Goal: Task Accomplishment & Management: Complete application form

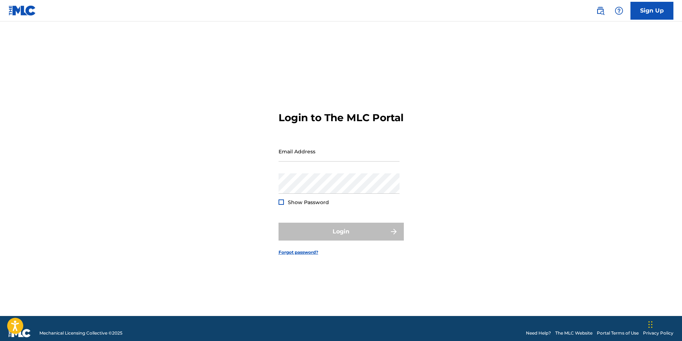
type input "team.marcellasclay@gmail.com"
click at [338, 241] on div "Login" at bounding box center [340, 232] width 125 height 18
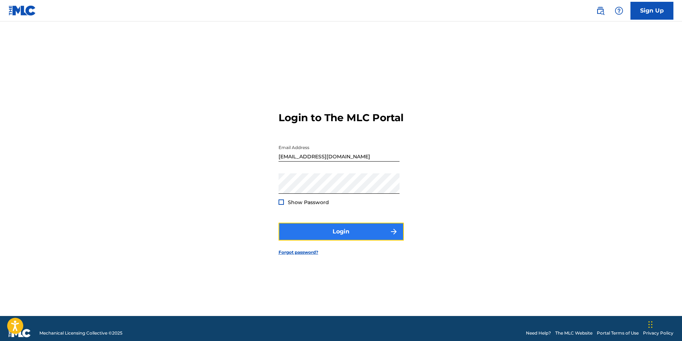
click at [339, 241] on button "Login" at bounding box center [340, 232] width 125 height 18
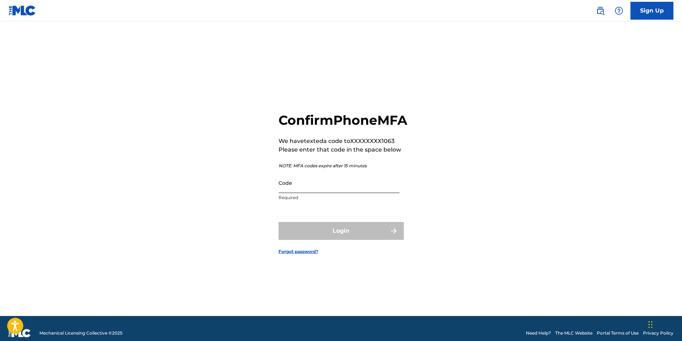
click at [311, 191] on input "Code" at bounding box center [338, 183] width 121 height 20
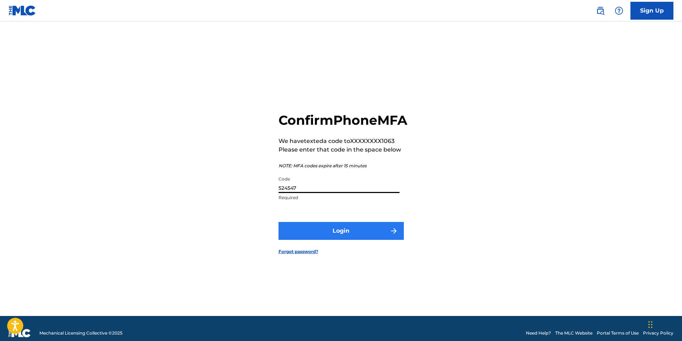
type input "524547"
click at [333, 240] on button "Login" at bounding box center [340, 231] width 125 height 18
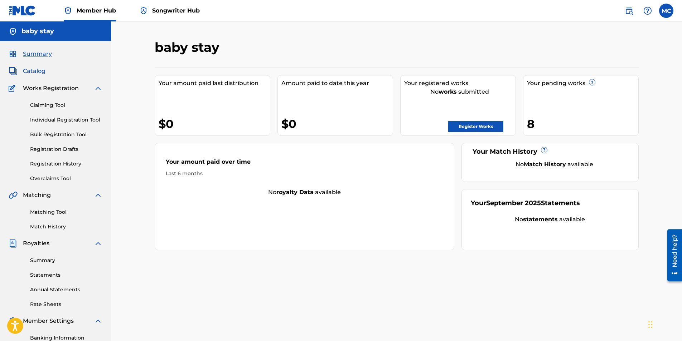
click at [39, 70] on span "Catalog" at bounding box center [34, 71] width 23 height 9
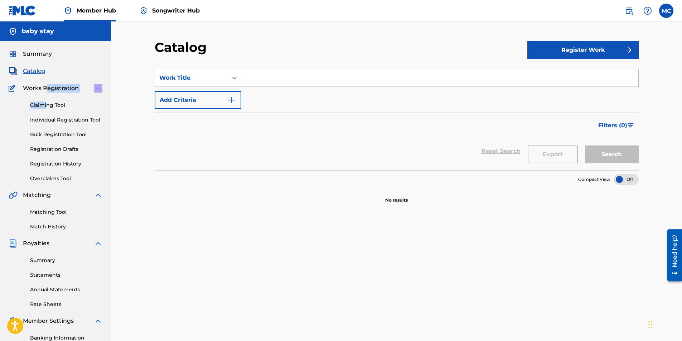
click at [47, 92] on div "Works Registration Claiming Tool Individual Registration Tool Bulk Registration…" at bounding box center [56, 133] width 94 height 98
drag, startPoint x: 47, startPoint y: 92, endPoint x: 40, endPoint y: 56, distance: 36.6
click at [40, 56] on span "Summary" at bounding box center [37, 54] width 29 height 9
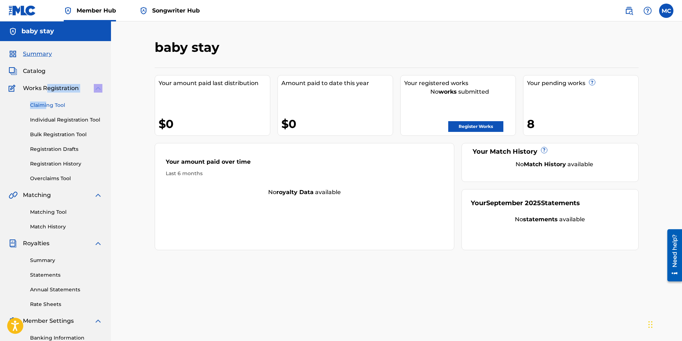
click at [38, 103] on link "Claiming Tool" at bounding box center [66, 106] width 72 height 8
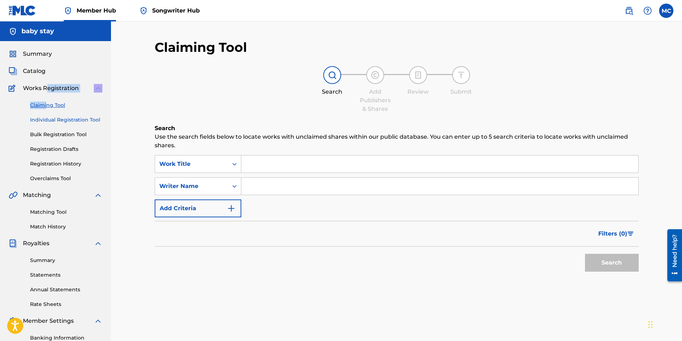
click at [41, 119] on link "Individual Registration Tool" at bounding box center [66, 120] width 72 height 8
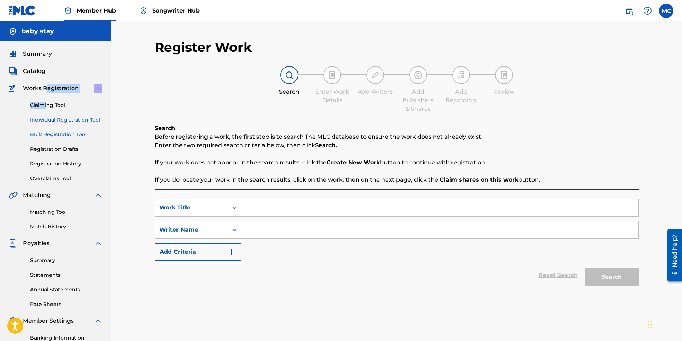
click at [41, 135] on link "Bulk Registration Tool" at bounding box center [66, 135] width 72 height 8
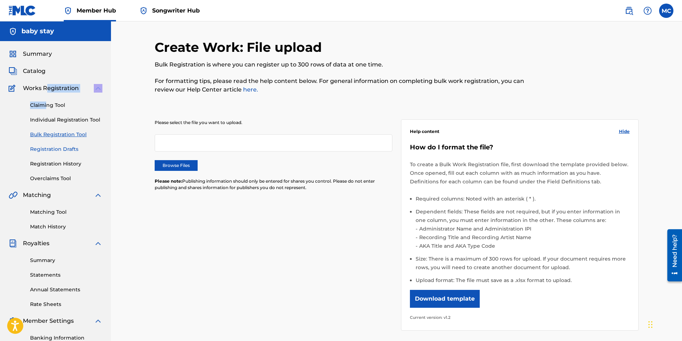
click at [41, 149] on link "Registration Drafts" at bounding box center [66, 150] width 72 height 8
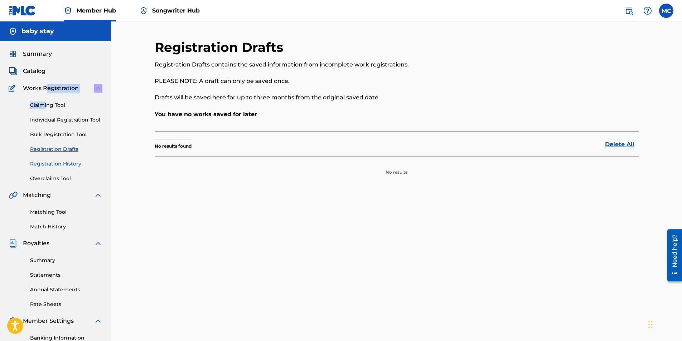
click at [39, 162] on link "Registration History" at bounding box center [66, 164] width 72 height 8
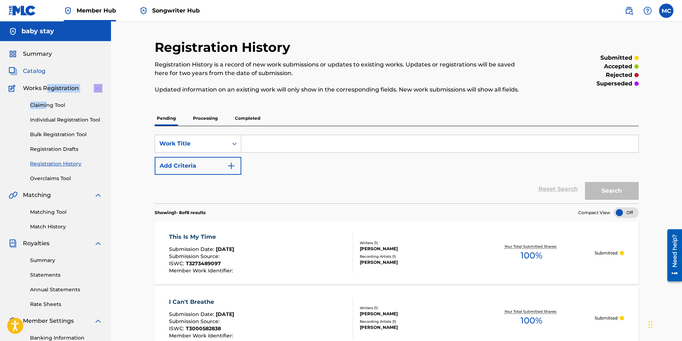
click at [34, 74] on span "Catalog" at bounding box center [34, 71] width 23 height 9
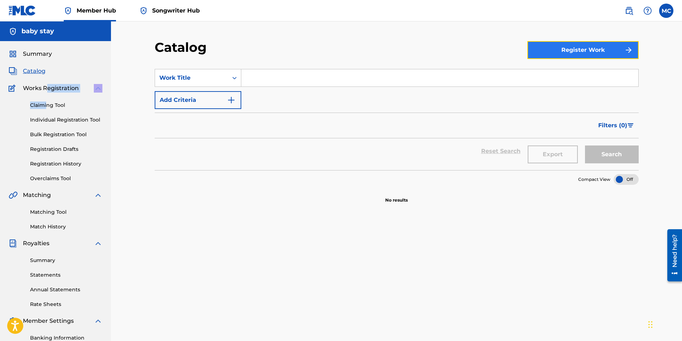
click at [580, 51] on button "Register Work" at bounding box center [582, 50] width 111 height 18
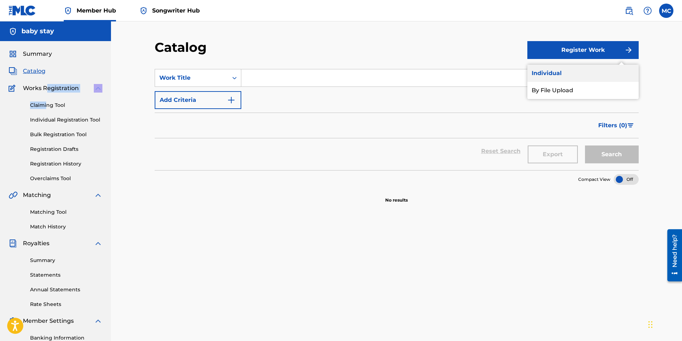
click at [547, 72] on link "Individual" at bounding box center [582, 73] width 111 height 17
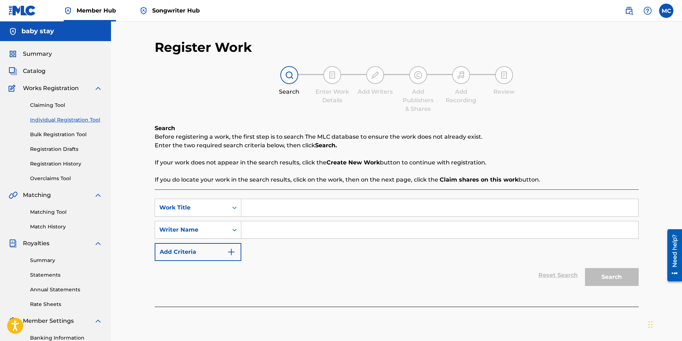
click at [285, 209] on input "Search Form" at bounding box center [439, 207] width 397 height 17
type input "d"
type input "s"
type input "Shadows Of The Night"
click at [274, 232] on input "Search Form" at bounding box center [439, 229] width 397 height 17
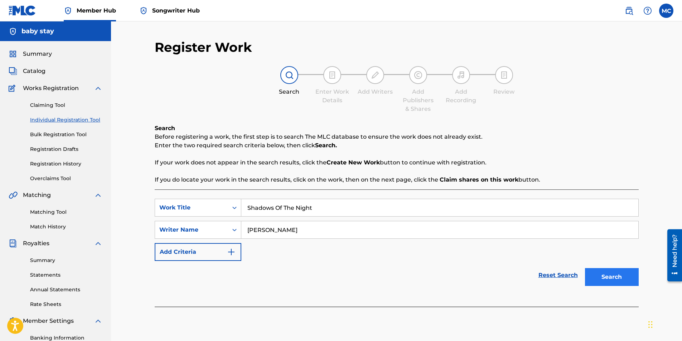
type input "Marcellas Clay"
click at [619, 286] on div "Search" at bounding box center [609, 275] width 57 height 29
click at [606, 275] on button "Search" at bounding box center [612, 277] width 54 height 18
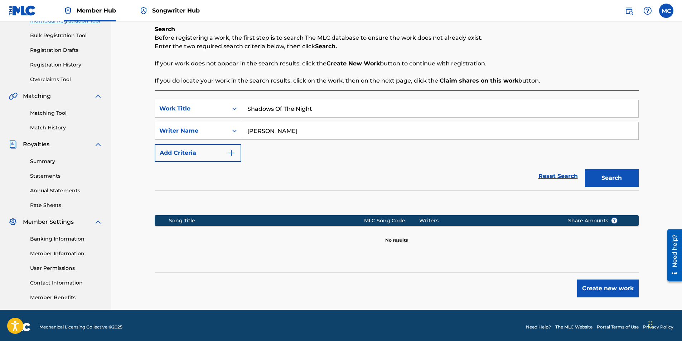
scroll to position [102, 0]
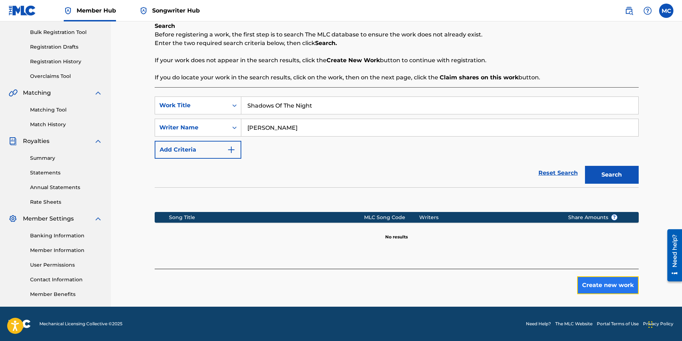
click at [594, 289] on button "Create new work" at bounding box center [608, 286] width 62 height 18
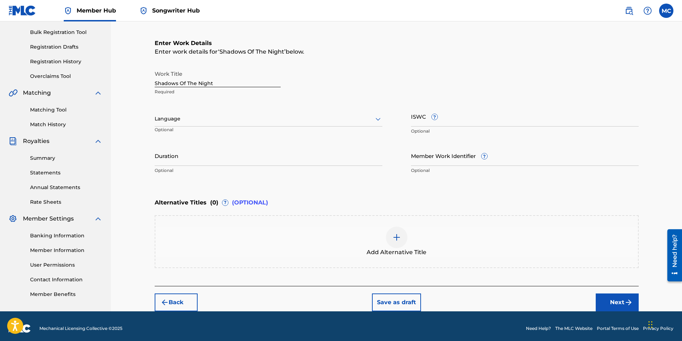
click at [242, 112] on div "Language" at bounding box center [269, 119] width 228 height 15
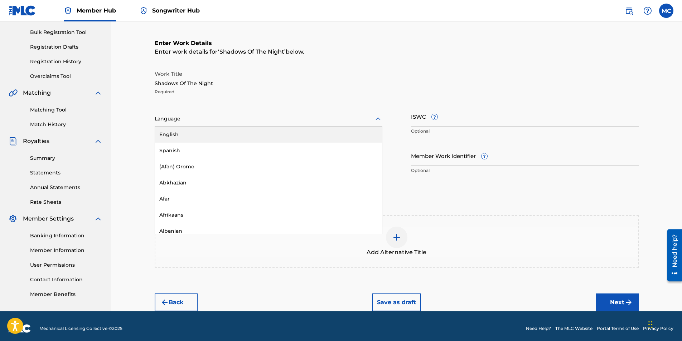
click at [281, 139] on div "English" at bounding box center [268, 135] width 227 height 16
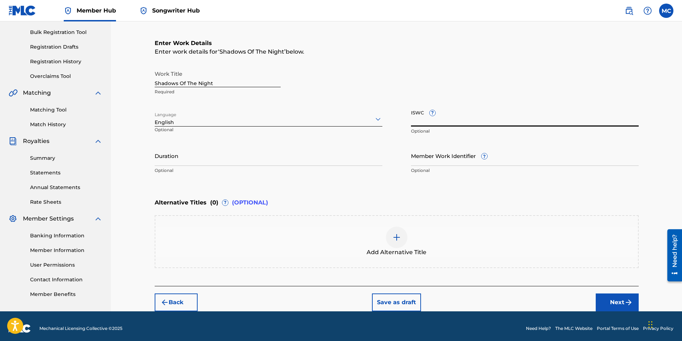
click at [472, 117] on input "ISWC ?" at bounding box center [525, 116] width 228 height 20
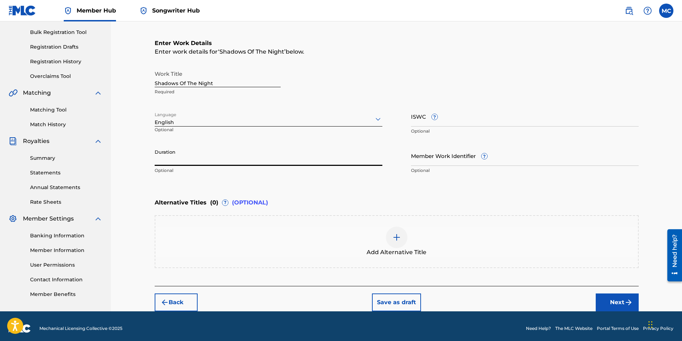
click at [273, 156] on input "Duration" at bounding box center [269, 156] width 228 height 20
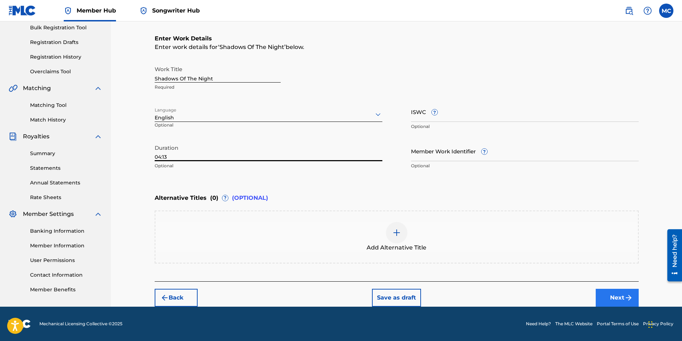
type input "04:13"
click at [621, 294] on button "Next" at bounding box center [616, 298] width 43 height 18
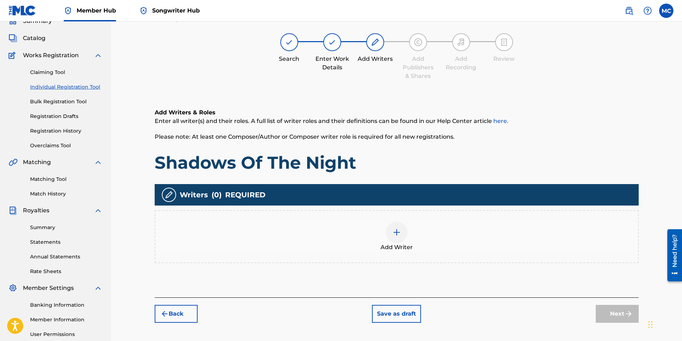
scroll to position [32, 0]
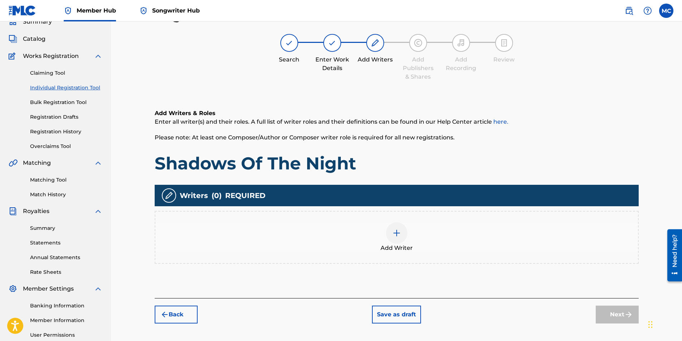
click at [399, 240] on div at bounding box center [396, 233] width 21 height 21
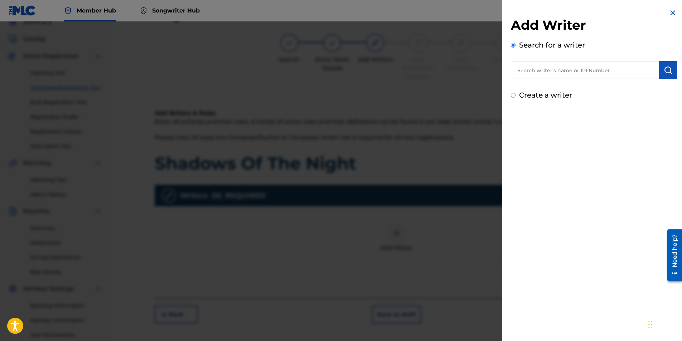
click at [592, 70] on input "text" at bounding box center [585, 70] width 148 height 18
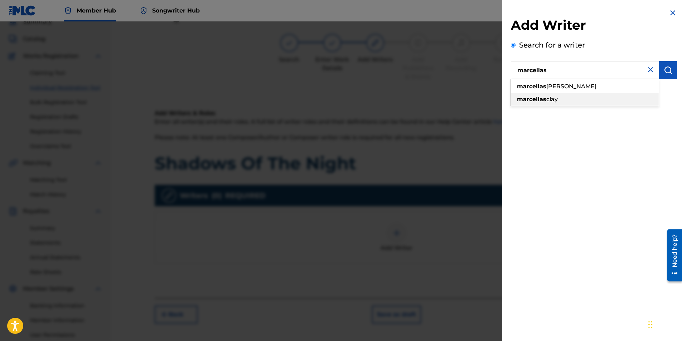
click at [565, 102] on div "marcellas clay" at bounding box center [585, 99] width 148 height 13
type input "marcellas clay"
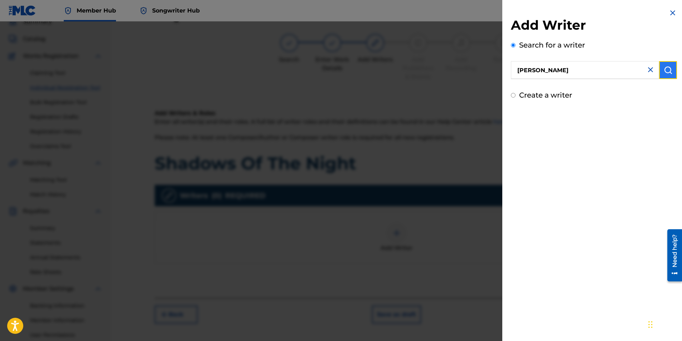
click at [665, 65] on button "submit" at bounding box center [668, 70] width 18 height 18
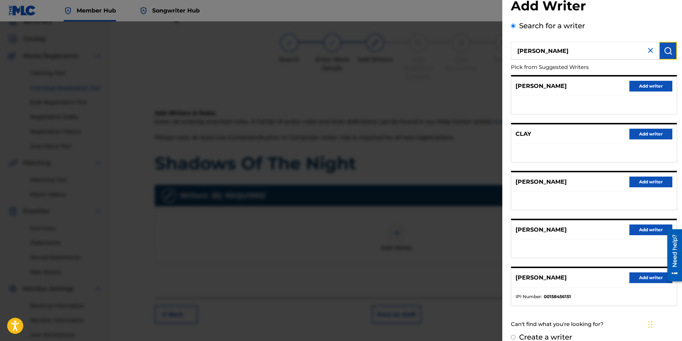
scroll to position [29, 0]
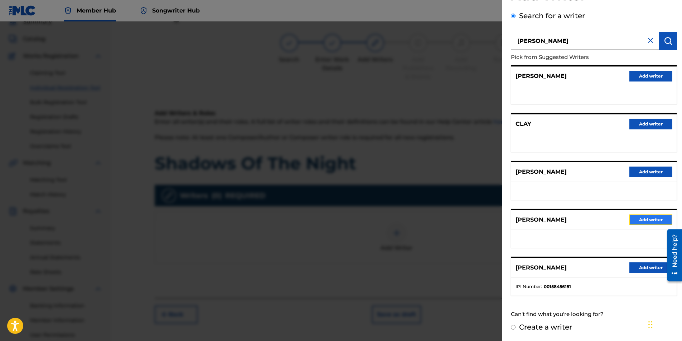
click at [638, 220] on button "Add writer" at bounding box center [650, 220] width 43 height 11
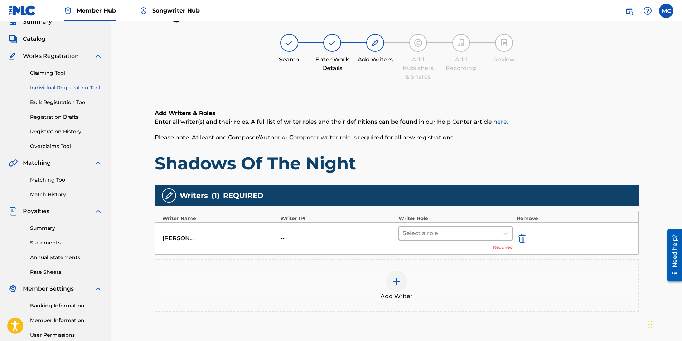
click at [457, 234] on div at bounding box center [449, 234] width 93 height 10
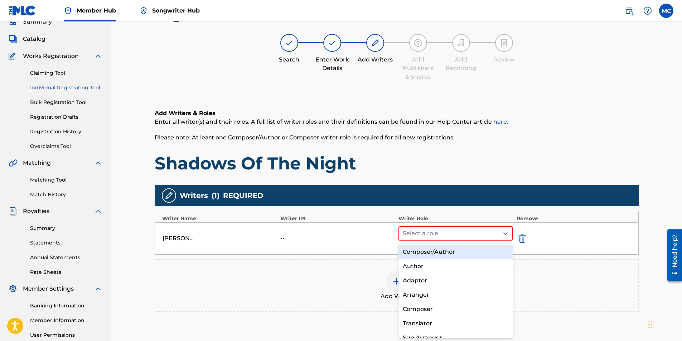
click at [435, 252] on div "Composer/Author" at bounding box center [455, 252] width 115 height 14
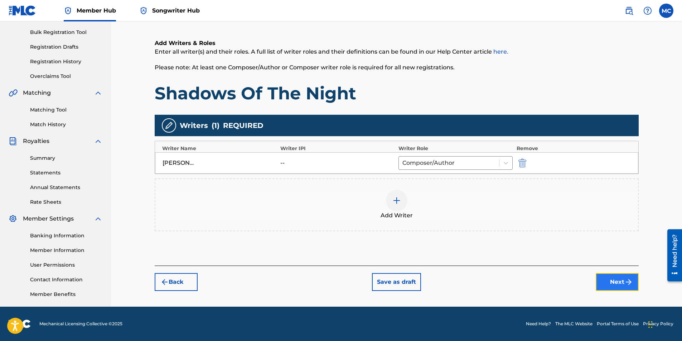
click at [612, 278] on button "Next" at bounding box center [616, 282] width 43 height 18
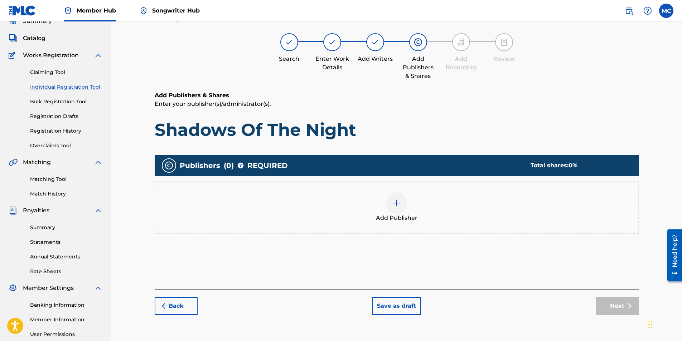
scroll to position [32, 0]
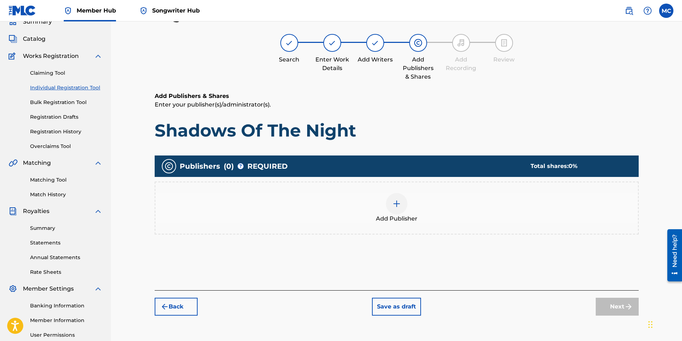
click at [397, 203] on img at bounding box center [396, 204] width 9 height 9
click at [400, 201] on img at bounding box center [396, 204] width 9 height 9
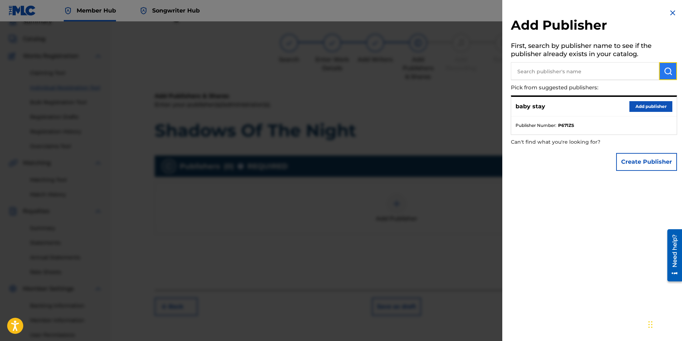
click at [663, 71] on img "submit" at bounding box center [667, 71] width 9 height 9
click at [628, 72] on input "text" at bounding box center [585, 71] width 148 height 18
click at [640, 106] on button "Add publisher" at bounding box center [650, 106] width 43 height 11
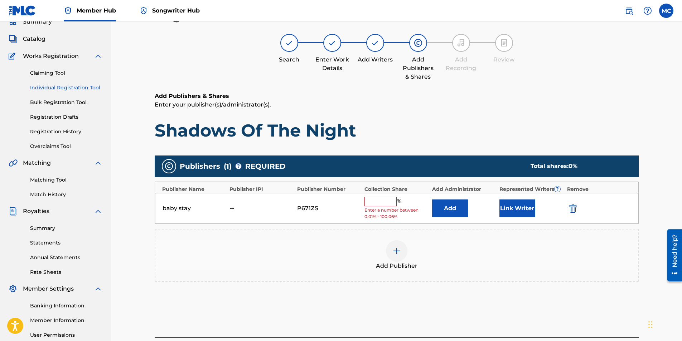
click at [379, 200] on input "text" at bounding box center [380, 201] width 32 height 9
type input "100"
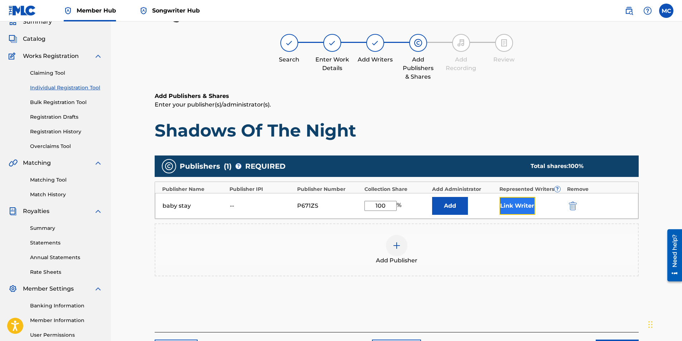
click at [512, 202] on button "Link Writer" at bounding box center [517, 206] width 36 height 18
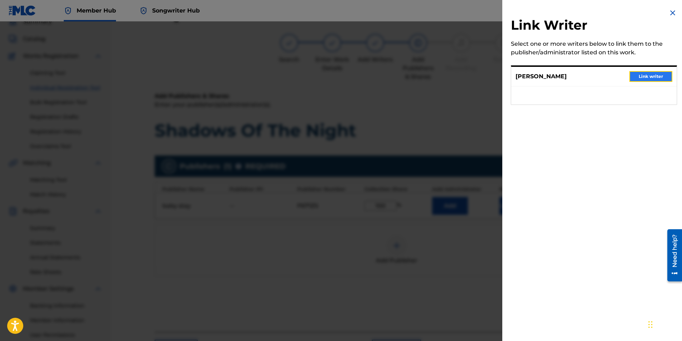
click at [659, 73] on button "Link writer" at bounding box center [650, 76] width 43 height 11
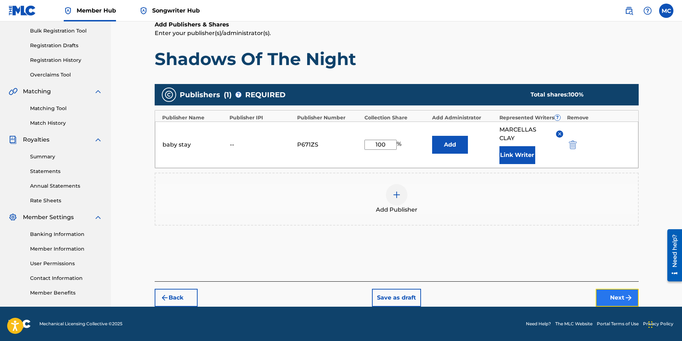
click at [606, 299] on button "Next" at bounding box center [616, 298] width 43 height 18
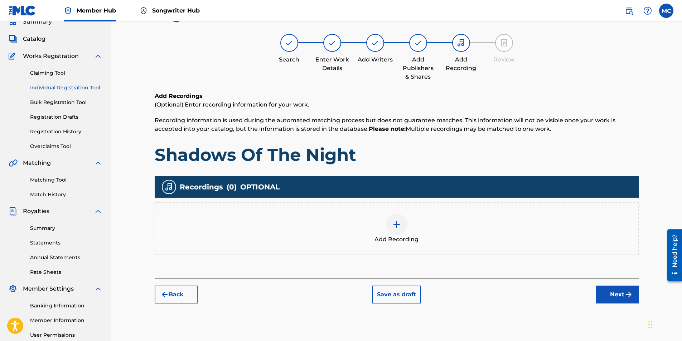
click at [394, 224] on img at bounding box center [396, 224] width 9 height 9
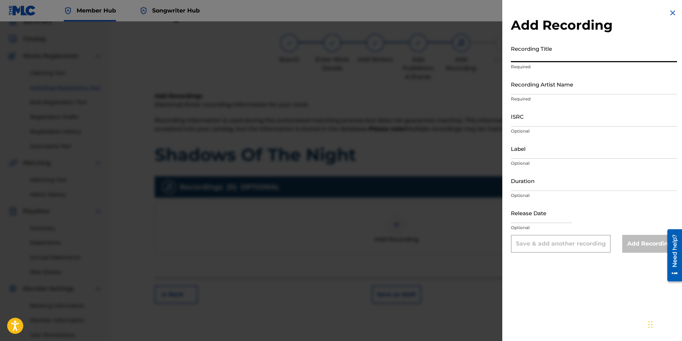
click at [530, 60] on input "Recording Title" at bounding box center [594, 52] width 166 height 20
type input "Shadows Of The Night"
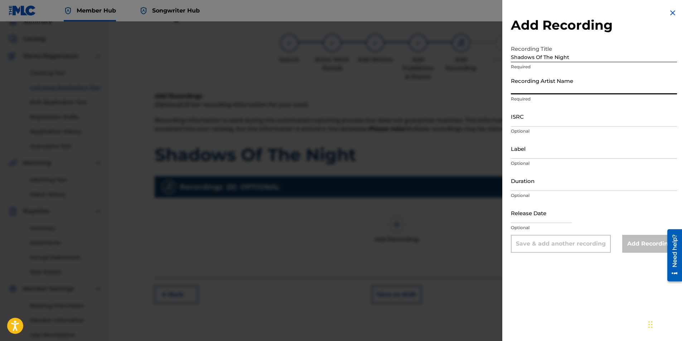
click at [542, 89] on input "Recording Artist Name" at bounding box center [594, 84] width 166 height 20
type input "Marcellas"
type input "03:55"
type input "March 17 2025"
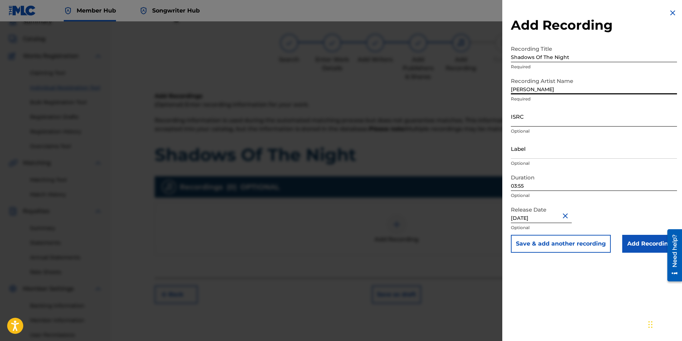
click at [537, 125] on input "ISRC" at bounding box center [594, 116] width 166 height 20
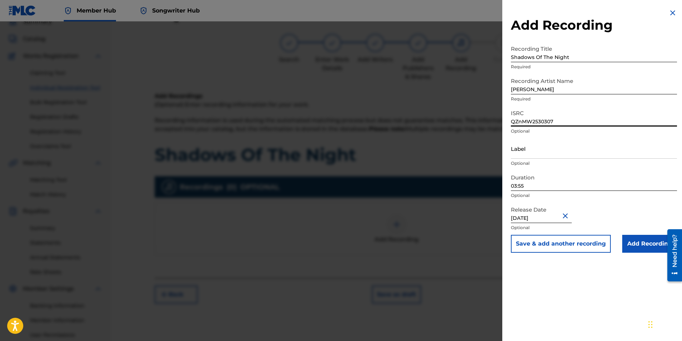
type input "QZnMW2530307"
click at [533, 218] on input "March 17 2025" at bounding box center [541, 213] width 61 height 20
select select "2"
select select "2025"
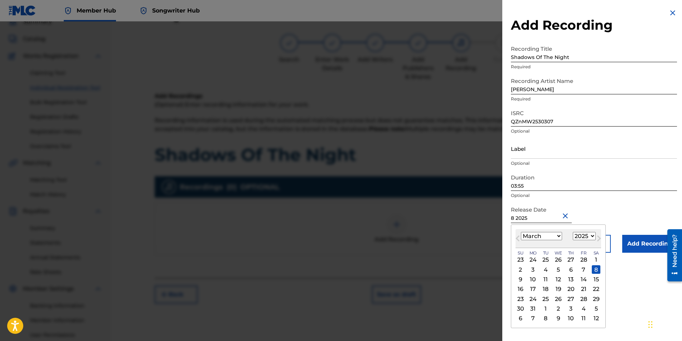
type input "s 8 2025"
select select "8"
click at [545, 255] on span "Tu" at bounding box center [545, 253] width 5 height 6
click at [545, 259] on div "2" at bounding box center [545, 260] width 9 height 9
type input "September 2 2025"
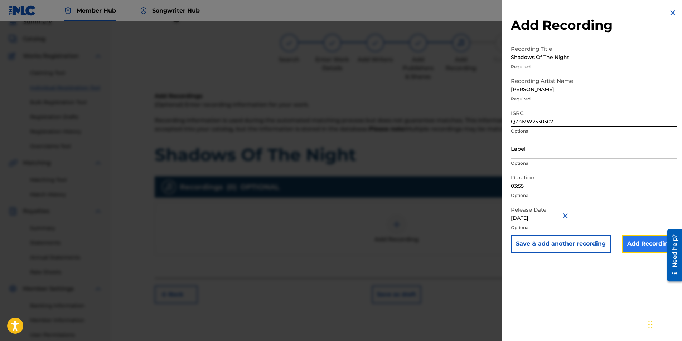
click at [651, 247] on input "Add Recording" at bounding box center [649, 244] width 55 height 18
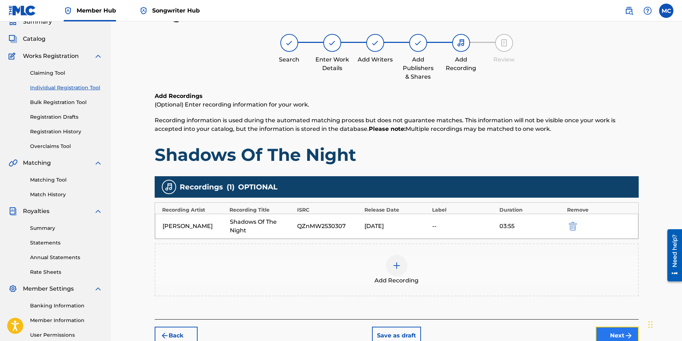
click at [605, 331] on button "Next" at bounding box center [616, 336] width 43 height 18
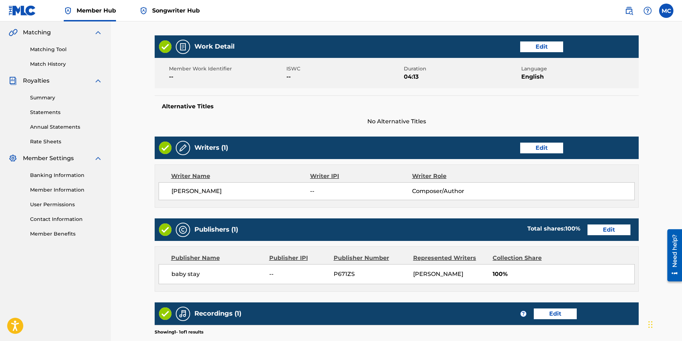
scroll to position [264, 0]
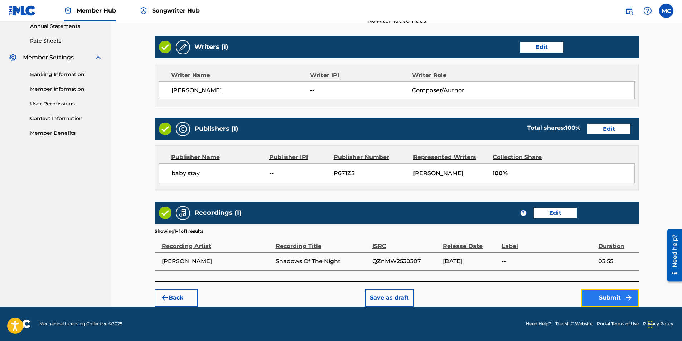
click at [598, 294] on button "Submit" at bounding box center [609, 298] width 57 height 18
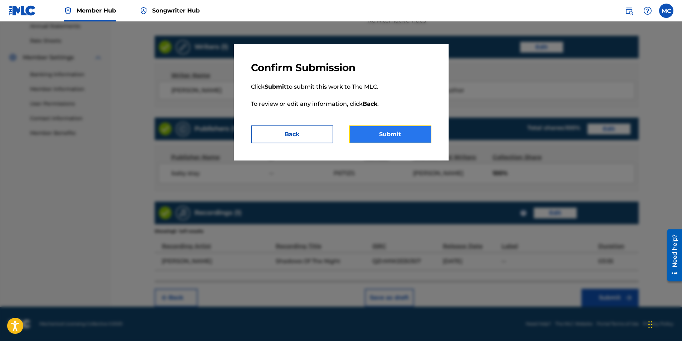
click at [396, 136] on button "Submit" at bounding box center [390, 135] width 82 height 18
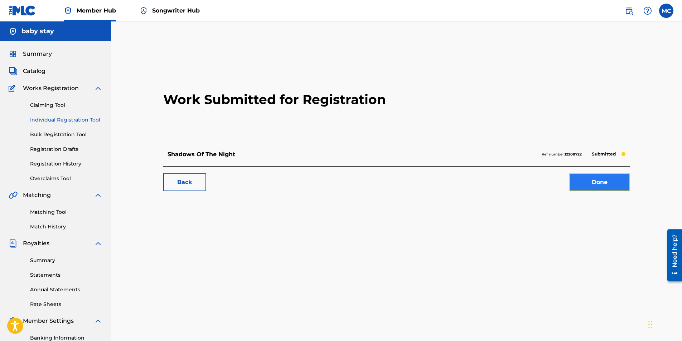
click at [601, 186] on link "Done" at bounding box center [599, 183] width 61 height 18
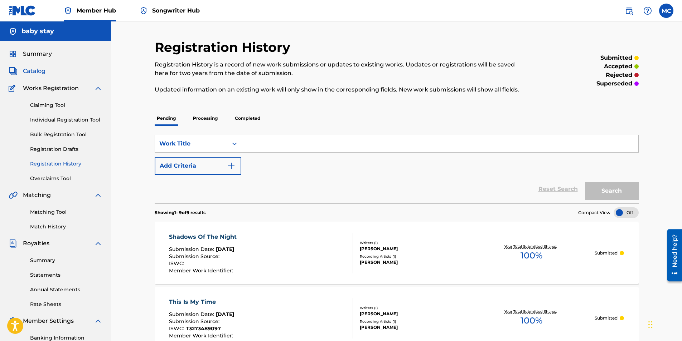
click at [31, 72] on span "Catalog" at bounding box center [34, 71] width 23 height 9
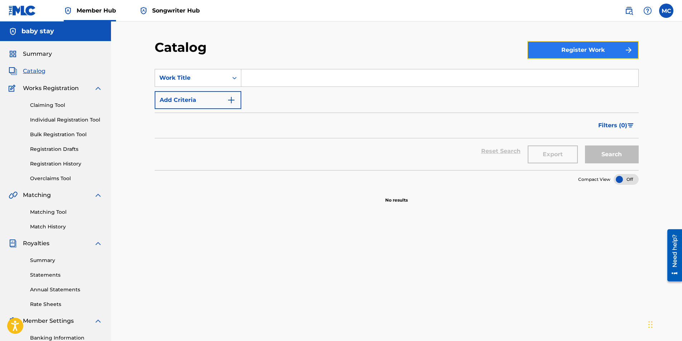
click at [571, 54] on button "Register Work" at bounding box center [582, 50] width 111 height 18
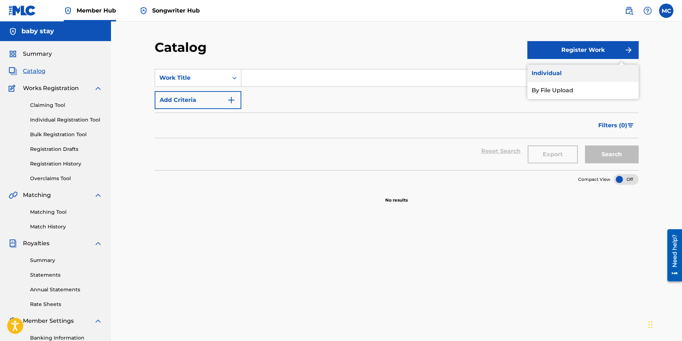
click at [545, 70] on link "Individual" at bounding box center [582, 73] width 111 height 17
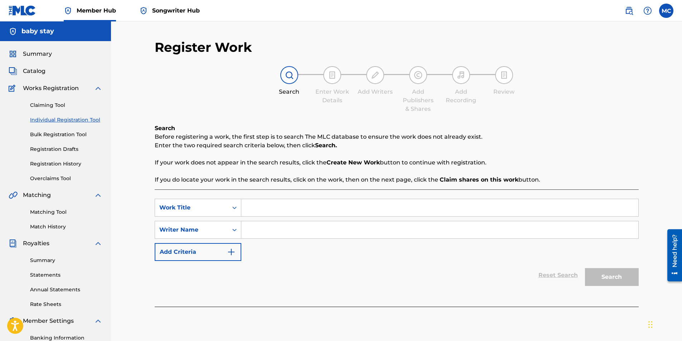
click at [305, 216] on div "Search Form" at bounding box center [439, 208] width 397 height 18
click at [305, 211] on input "Search Form" at bounding box center [439, 207] width 397 height 17
type input "Hey Mz Parker"
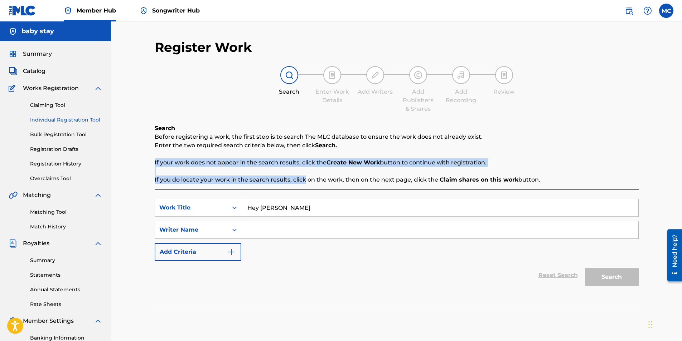
click at [291, 216] on div "Search Before registering a work, the first step is to search The MLC database …" at bounding box center [397, 215] width 484 height 183
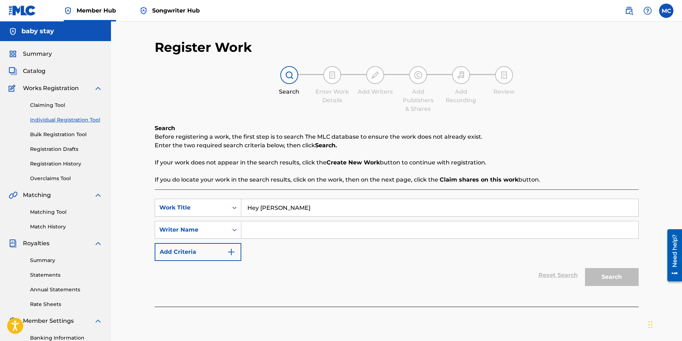
click at [291, 233] on input "Search Form" at bounding box center [439, 229] width 397 height 17
type input "m"
type input "Marcellas Clay"
click at [602, 281] on button "Search" at bounding box center [612, 277] width 54 height 18
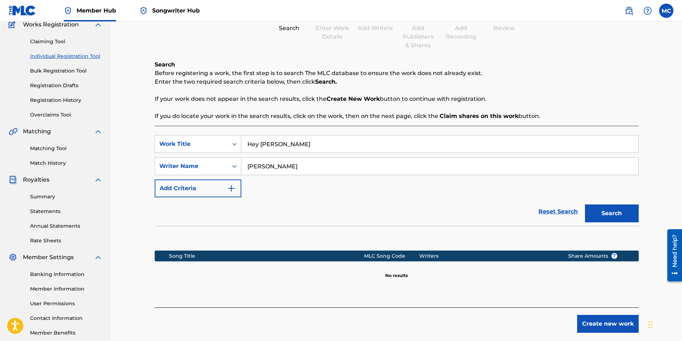
scroll to position [102, 0]
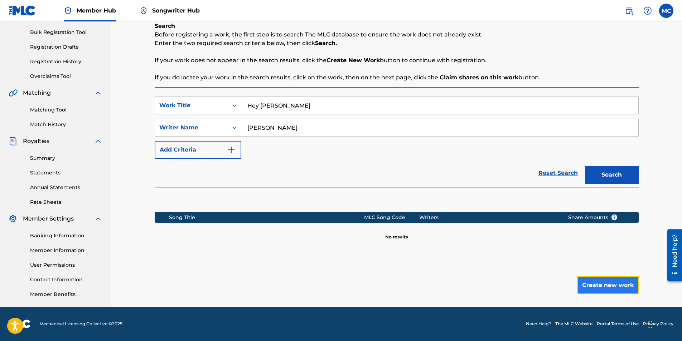
click at [596, 282] on button "Create new work" at bounding box center [608, 286] width 62 height 18
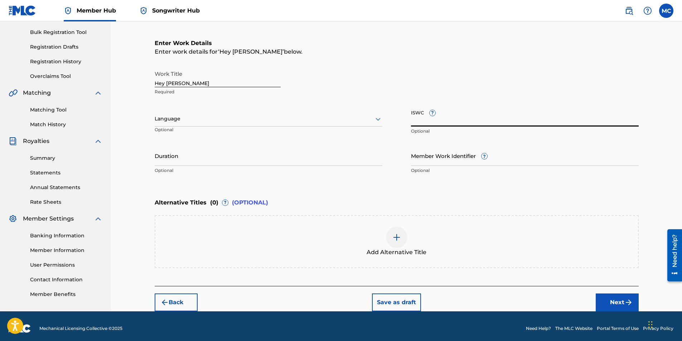
click at [485, 119] on input "ISWC ?" at bounding box center [525, 116] width 228 height 20
type input "T-330.322.717-6"
click at [253, 158] on input "Duration" at bounding box center [269, 156] width 228 height 20
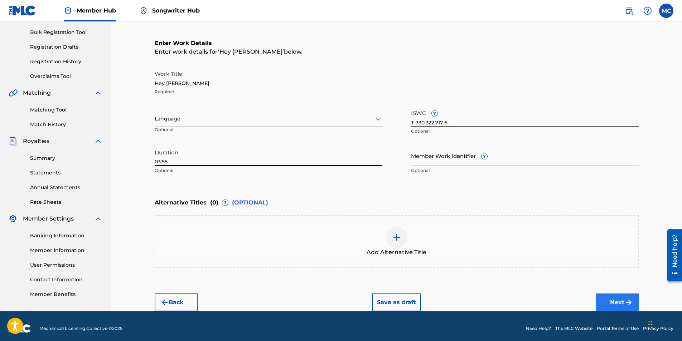
type input "03:55"
click at [613, 302] on button "Next" at bounding box center [616, 303] width 43 height 18
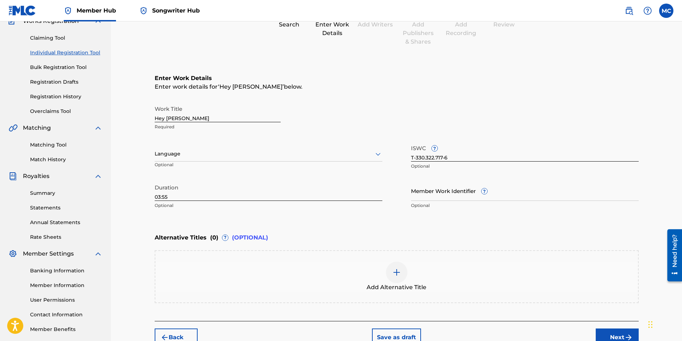
scroll to position [32, 0]
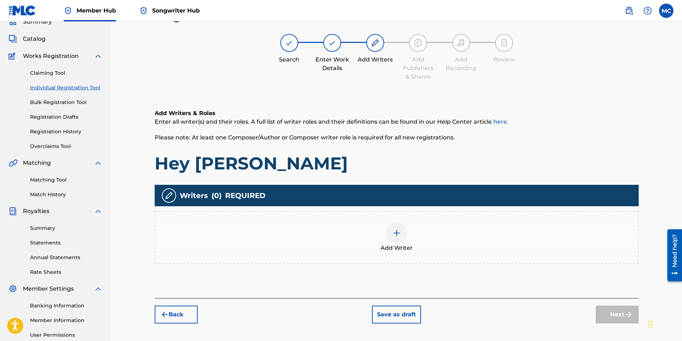
click at [399, 235] on img at bounding box center [396, 233] width 9 height 9
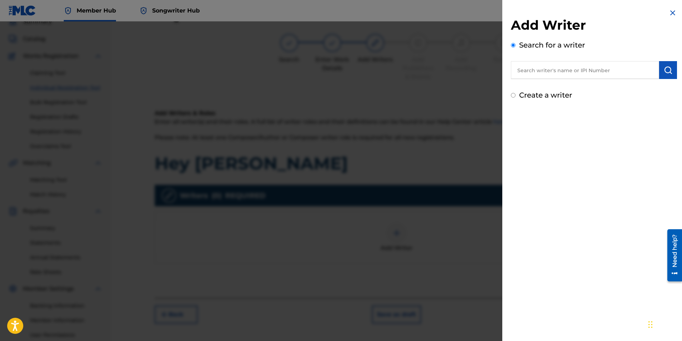
click at [545, 73] on input "text" at bounding box center [585, 70] width 148 height 18
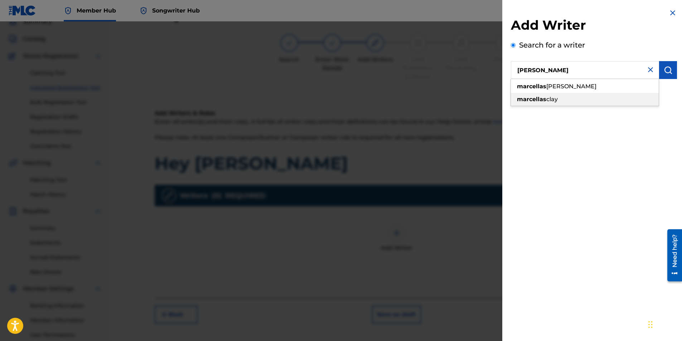
click at [542, 98] on strong "marcellas" at bounding box center [531, 99] width 29 height 7
type input "marcellas clay"
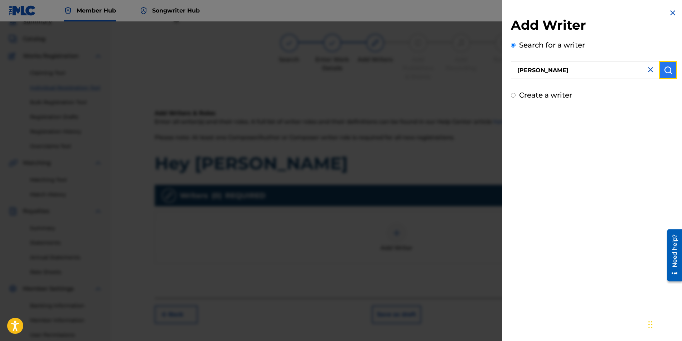
drag, startPoint x: 667, startPoint y: 68, endPoint x: 662, endPoint y: 74, distance: 8.4
click at [667, 68] on img "submit" at bounding box center [667, 70] width 9 height 9
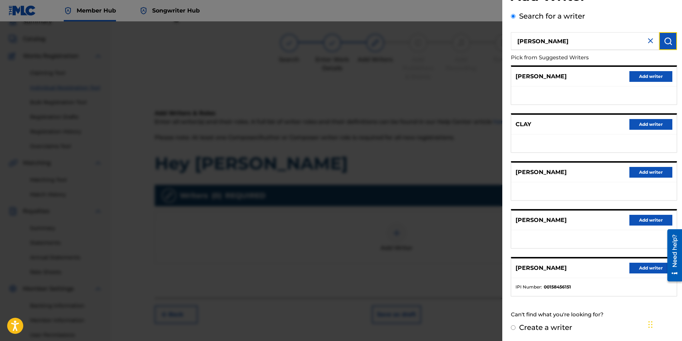
scroll to position [29, 0]
click at [637, 223] on button "Add writer" at bounding box center [650, 220] width 43 height 11
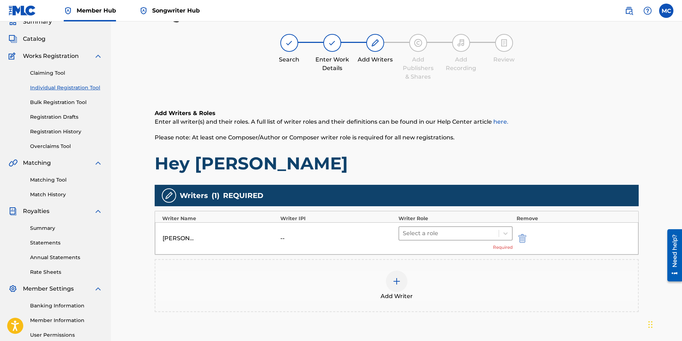
click at [462, 234] on div at bounding box center [449, 234] width 93 height 10
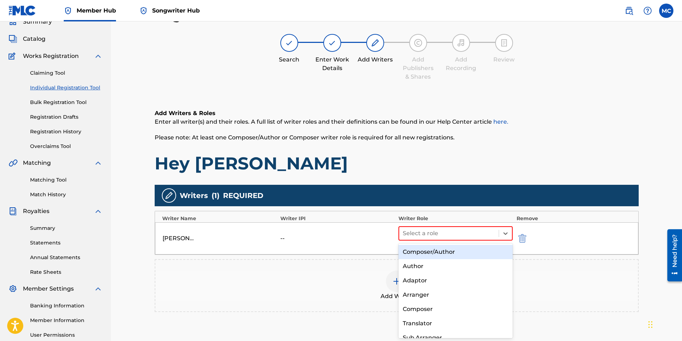
click at [435, 249] on div "Composer/Author" at bounding box center [455, 252] width 115 height 14
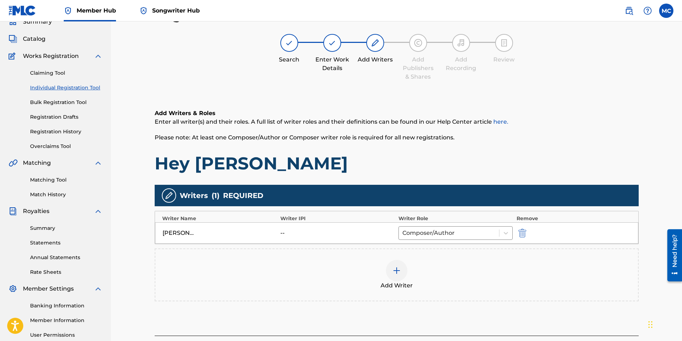
click at [560, 53] on div "Search Enter Work Details Add Writers Add Publishers & Shares Add Recording Rev…" at bounding box center [397, 57] width 484 height 47
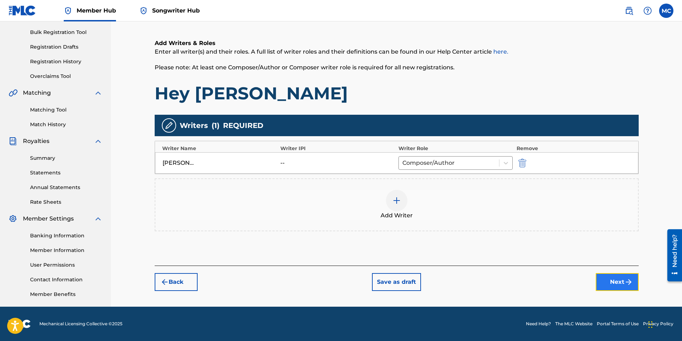
click at [603, 278] on button "Next" at bounding box center [616, 282] width 43 height 18
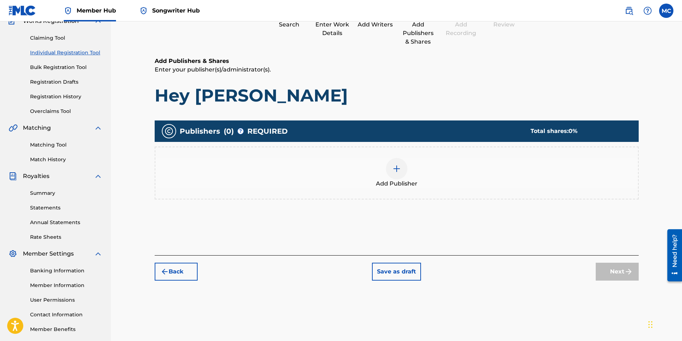
scroll to position [32, 0]
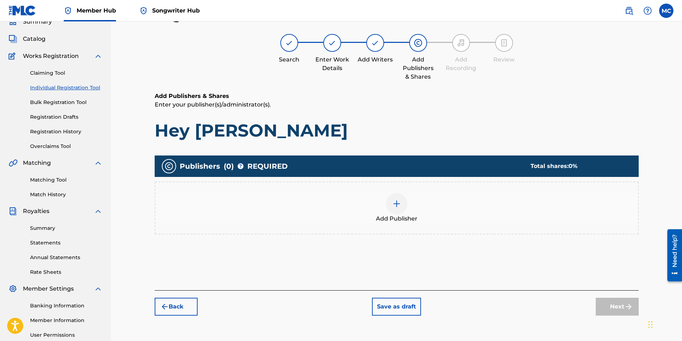
click at [392, 208] on img at bounding box center [396, 204] width 9 height 9
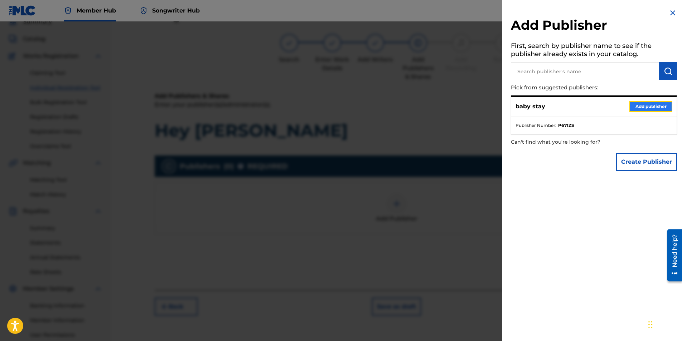
click at [640, 107] on button "Add publisher" at bounding box center [650, 106] width 43 height 11
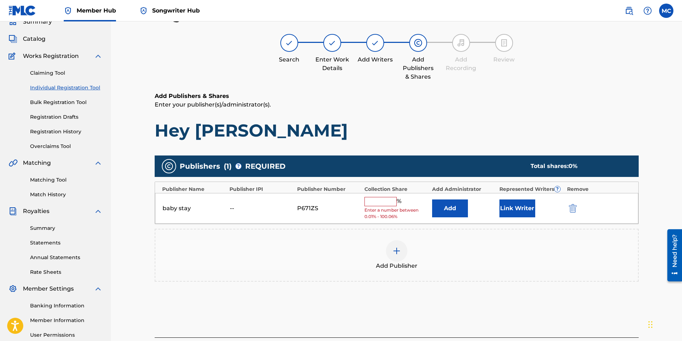
click at [383, 204] on input "text" at bounding box center [380, 201] width 32 height 9
type input "100"
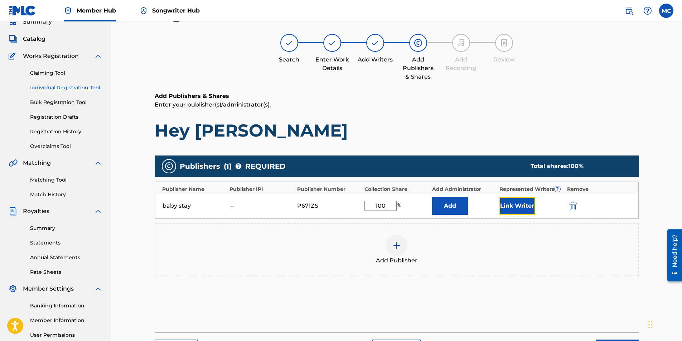
drag, startPoint x: 509, startPoint y: 204, endPoint x: 510, endPoint y: 215, distance: 11.8
click at [510, 215] on div "baby stay -- P671ZS 100 % Add Link Writer" at bounding box center [396, 206] width 483 height 26
click at [515, 209] on button "Link Writer" at bounding box center [517, 206] width 36 height 18
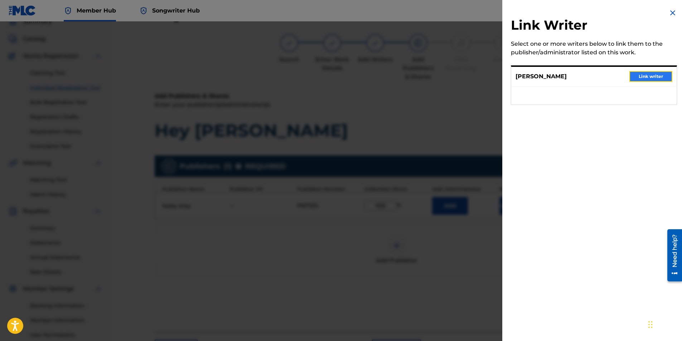
click at [645, 76] on button "Link writer" at bounding box center [650, 76] width 43 height 11
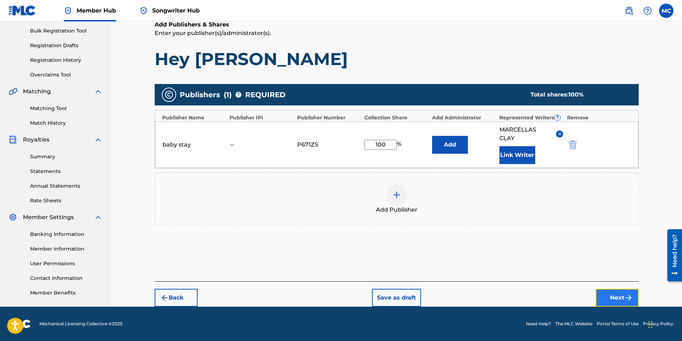
click at [618, 300] on button "Next" at bounding box center [616, 298] width 43 height 18
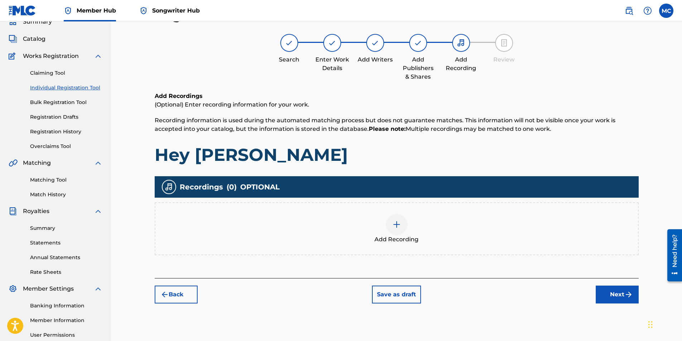
click at [404, 230] on div at bounding box center [396, 224] width 21 height 21
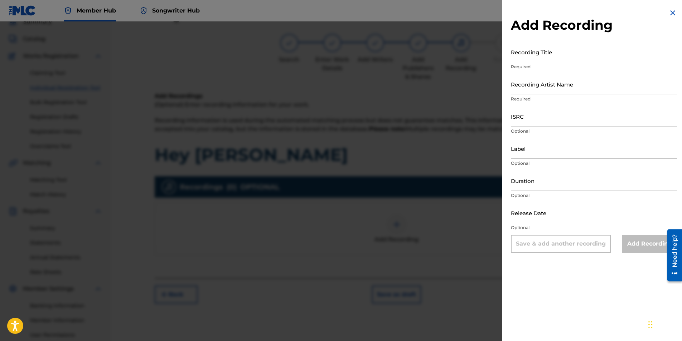
click at [522, 58] on input "Recording Title" at bounding box center [594, 52] width 166 height 20
type input "Hey Mz Parker"
click at [515, 88] on input "Recording Artist Name" at bounding box center [594, 84] width 166 height 20
type input "Marcellas"
type input "03:55"
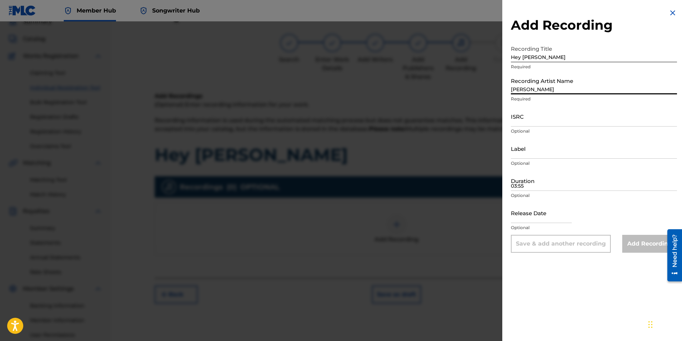
type input "September 2 2025"
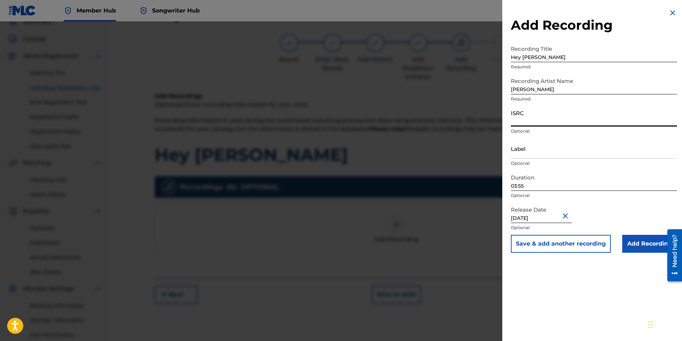
click at [536, 120] on input "ISRC" at bounding box center [594, 116] width 166 height 20
type input "QZLL92557177"
select select "8"
select select "2025"
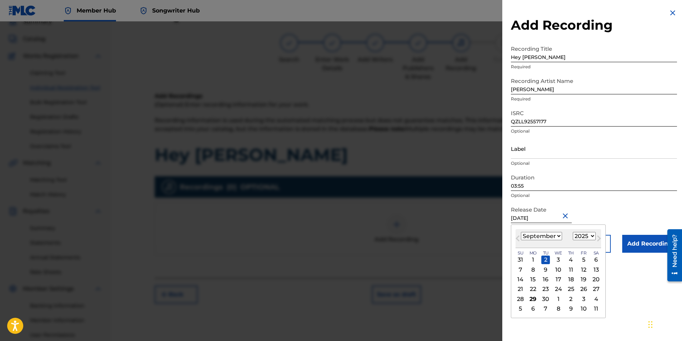
drag, startPoint x: 553, startPoint y: 220, endPoint x: 527, endPoint y: 215, distance: 26.2
click at [527, 215] on input "September 2 2025" at bounding box center [541, 213] width 61 height 20
click at [545, 239] on select "January February March April May June July August September October November De…" at bounding box center [541, 236] width 41 height 8
select select "2"
click at [521, 232] on select "January February March April May June July August September October November De…" at bounding box center [541, 236] width 41 height 8
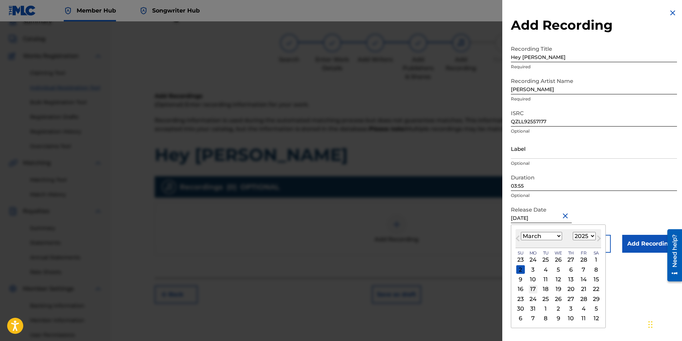
click at [533, 290] on div "17" at bounding box center [532, 289] width 9 height 9
type input "March 17 2025"
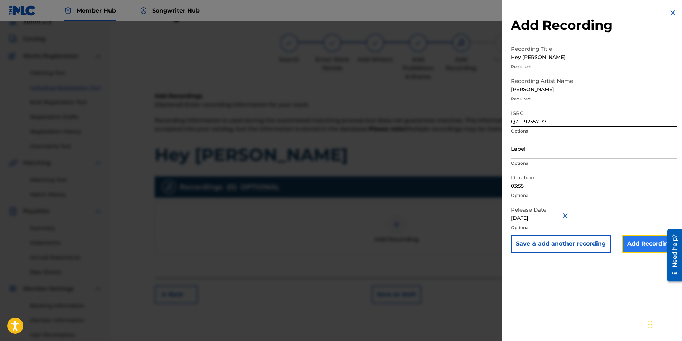
click at [640, 246] on input "Add Recording" at bounding box center [649, 244] width 55 height 18
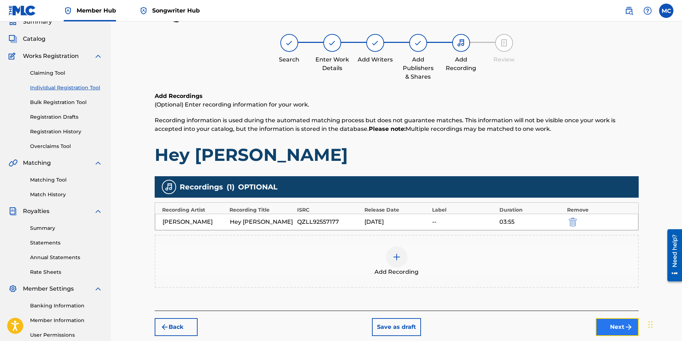
click at [617, 324] on button "Next" at bounding box center [616, 327] width 43 height 18
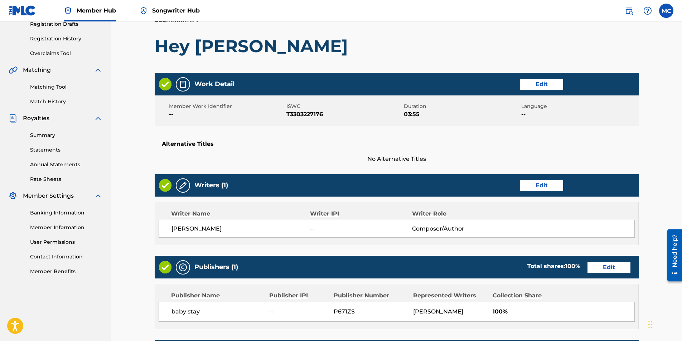
scroll to position [264, 0]
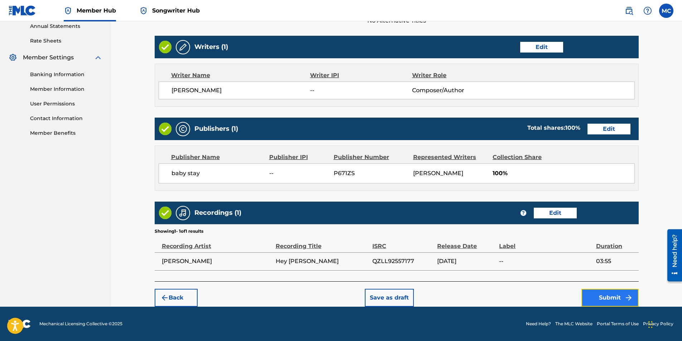
click at [605, 299] on button "Submit" at bounding box center [609, 298] width 57 height 18
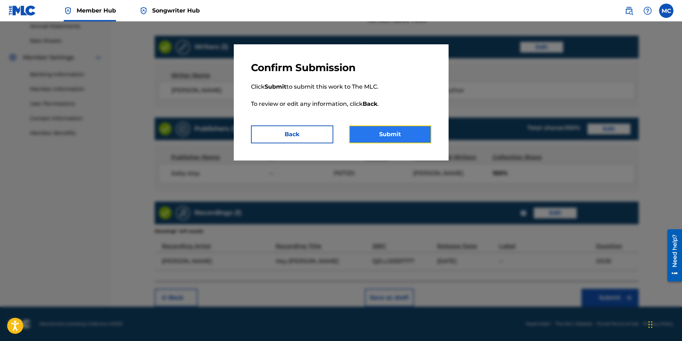
click at [403, 137] on button "Submit" at bounding box center [390, 135] width 82 height 18
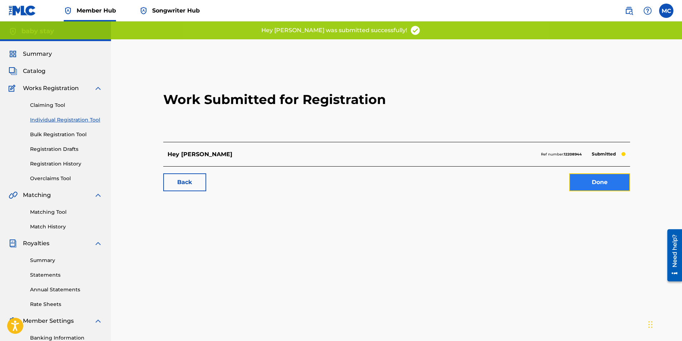
click at [613, 182] on link "Done" at bounding box center [599, 183] width 61 height 18
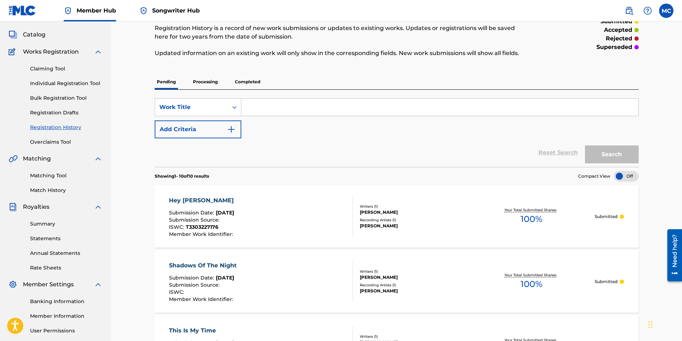
scroll to position [36, 0]
click at [39, 33] on span "Catalog" at bounding box center [34, 35] width 23 height 9
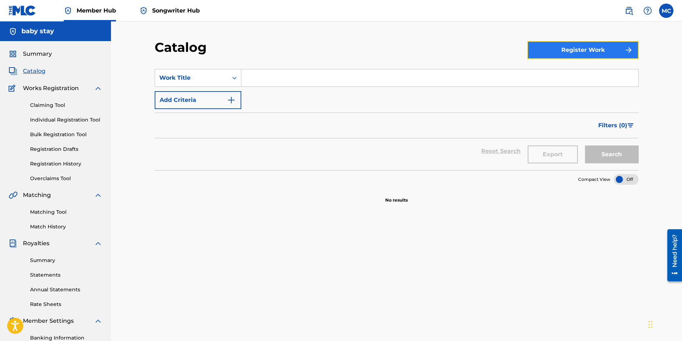
click at [603, 45] on button "Register Work" at bounding box center [582, 50] width 111 height 18
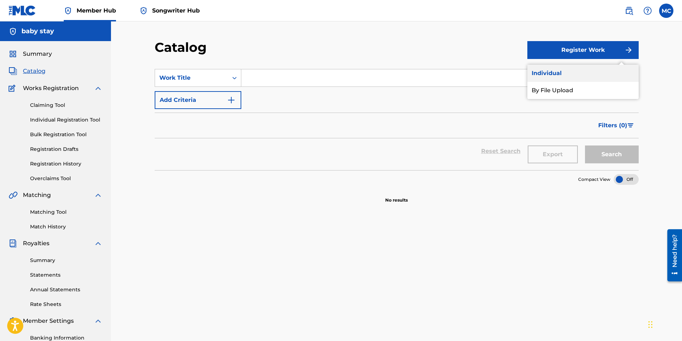
click at [556, 72] on link "Individual" at bounding box center [582, 73] width 111 height 17
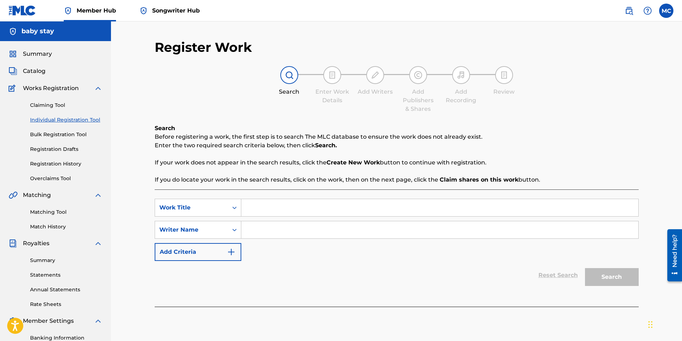
click at [294, 212] on input "Search Form" at bounding box center [439, 207] width 397 height 17
type input "I Remember The Day I Met You"
click at [286, 231] on input "Search Form" at bounding box center [439, 229] width 397 height 17
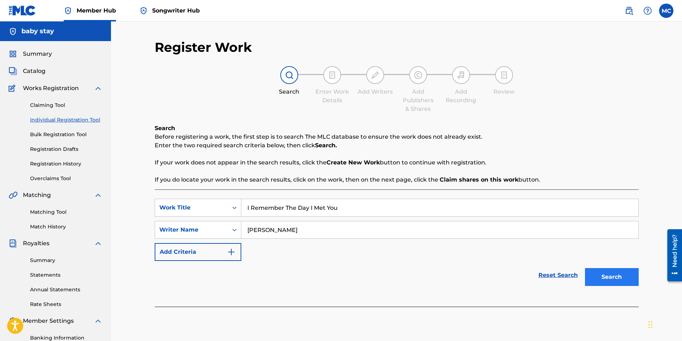
type input "Marcellas Clay"
click at [607, 277] on button "Search" at bounding box center [612, 277] width 54 height 18
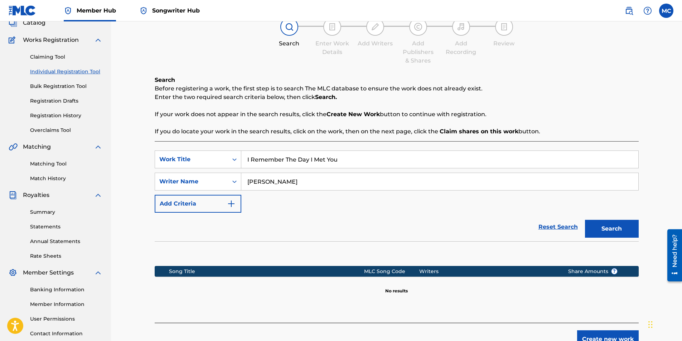
scroll to position [102, 0]
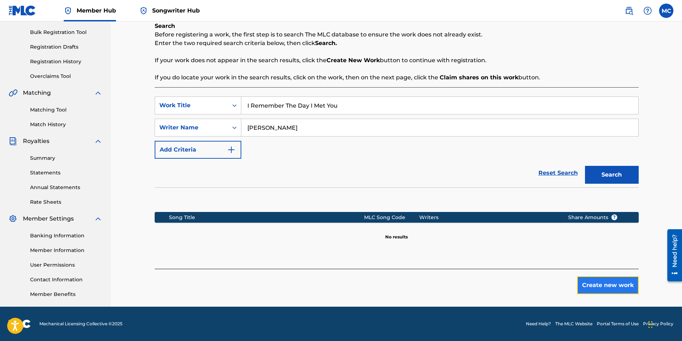
click at [591, 285] on button "Create new work" at bounding box center [608, 286] width 62 height 18
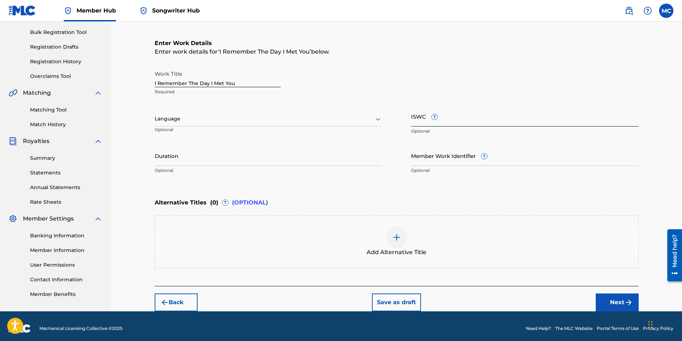
click at [427, 120] on input "ISWC ?" at bounding box center [525, 116] width 228 height 20
type input "T-329.694.467-3"
click at [204, 156] on input "Duration" at bounding box center [269, 156] width 228 height 20
type input "02:30"
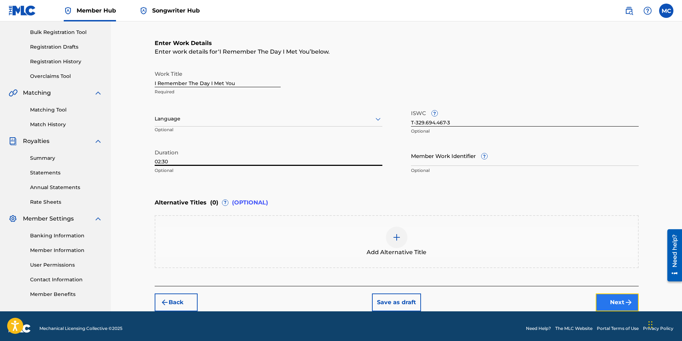
click at [617, 302] on button "Next" at bounding box center [616, 303] width 43 height 18
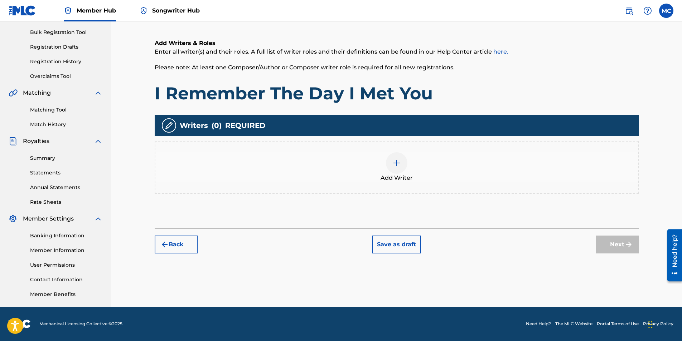
scroll to position [32, 0]
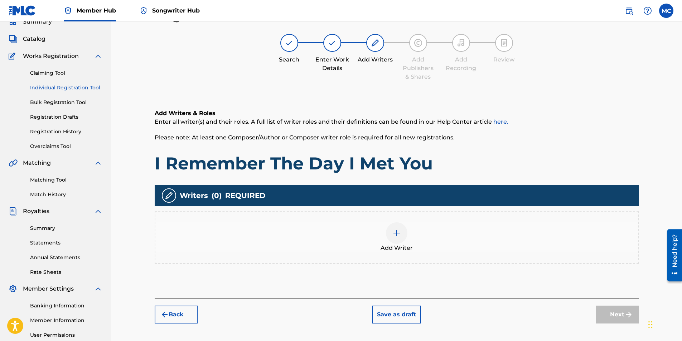
click at [399, 239] on div at bounding box center [396, 233] width 21 height 21
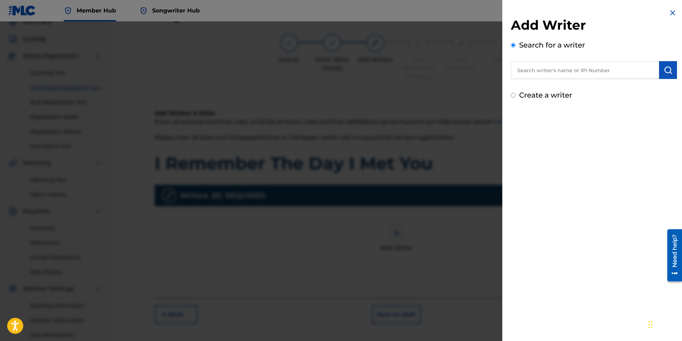
click at [529, 71] on input "text" at bounding box center [585, 70] width 148 height 18
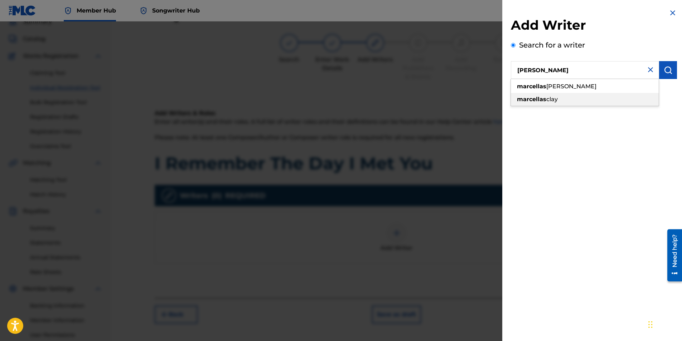
click at [538, 101] on strong "marcellas" at bounding box center [531, 99] width 29 height 7
type input "marcellas clay"
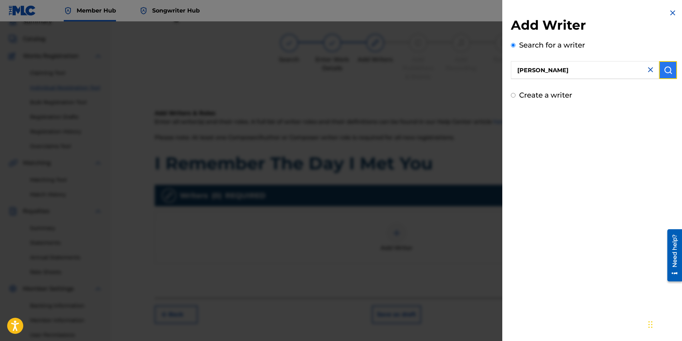
click at [663, 69] on img "submit" at bounding box center [667, 70] width 9 height 9
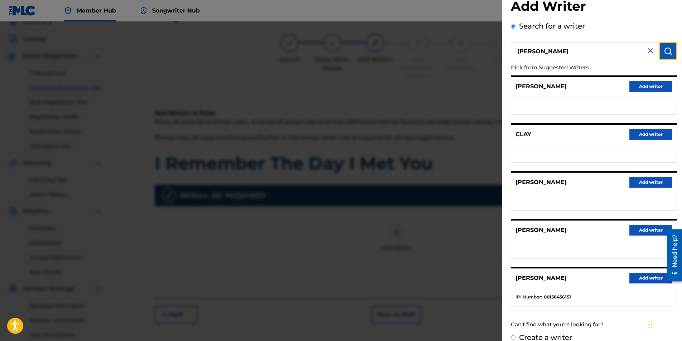
scroll to position [29, 0]
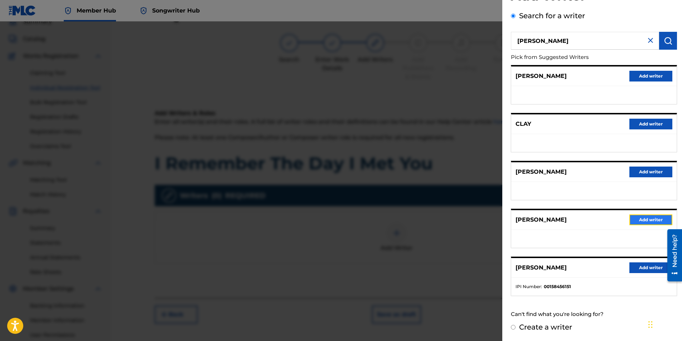
click at [642, 218] on button "Add writer" at bounding box center [650, 220] width 43 height 11
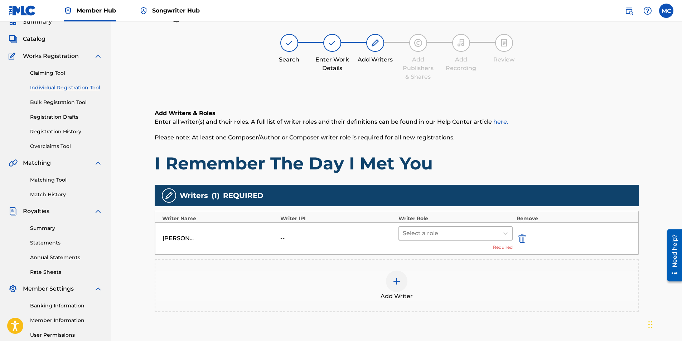
click at [442, 233] on div at bounding box center [449, 234] width 93 height 10
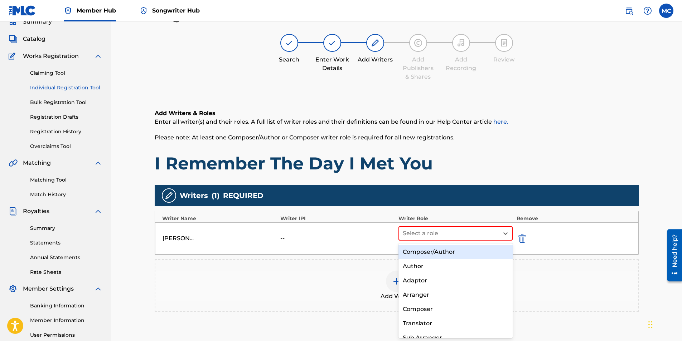
click at [439, 253] on div "Composer/Author" at bounding box center [455, 252] width 115 height 14
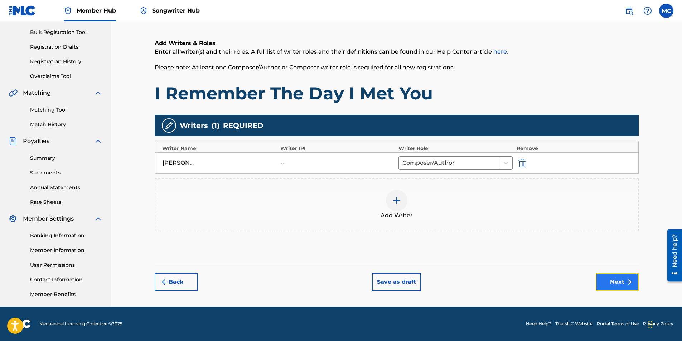
click at [611, 285] on button "Next" at bounding box center [616, 282] width 43 height 18
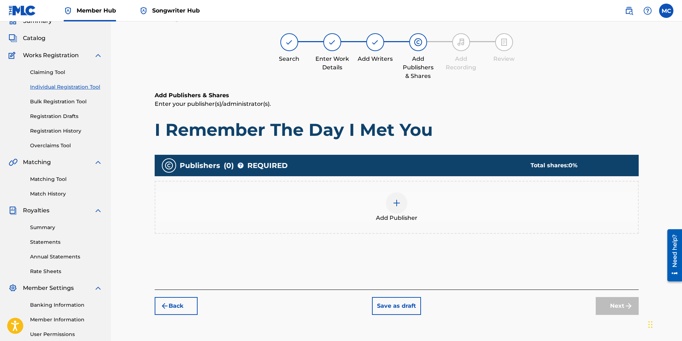
scroll to position [32, 0]
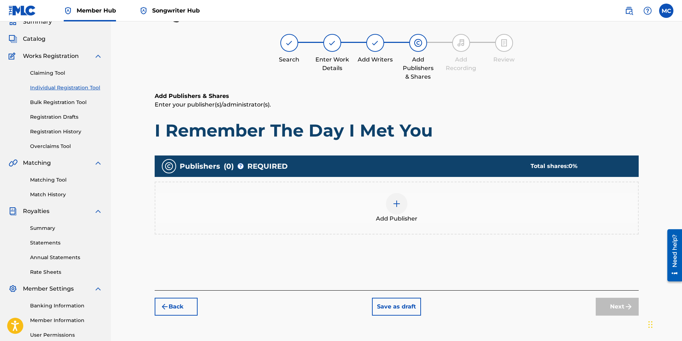
click at [393, 204] on img at bounding box center [396, 204] width 9 height 9
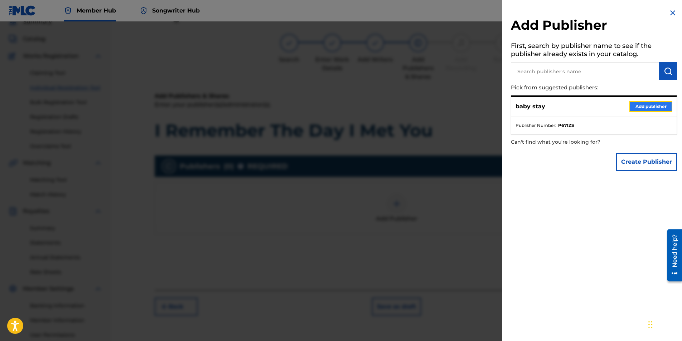
click at [635, 106] on button "Add publisher" at bounding box center [650, 106] width 43 height 11
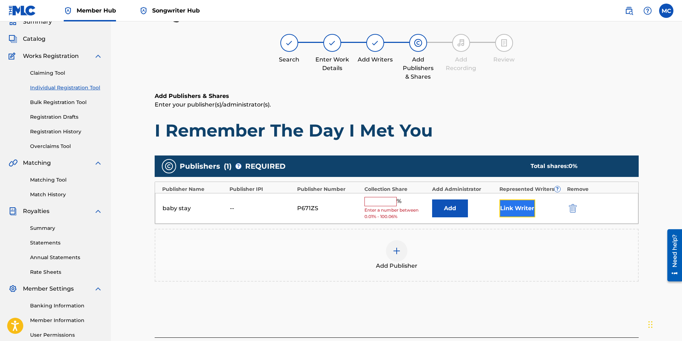
click at [519, 210] on button "Link Writer" at bounding box center [517, 209] width 36 height 18
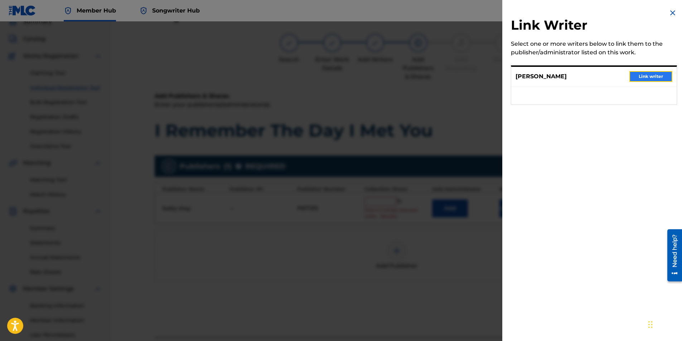
click at [632, 78] on button "Link writer" at bounding box center [650, 76] width 43 height 11
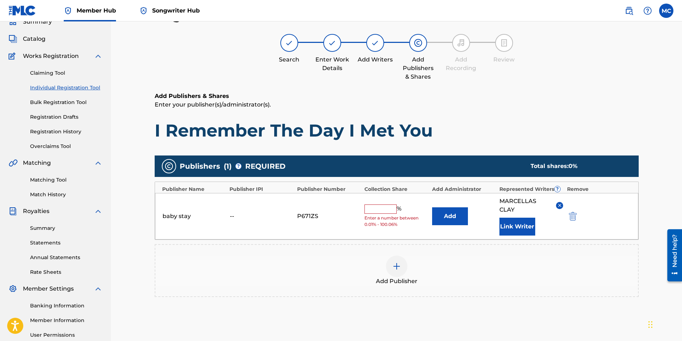
click at [394, 210] on input "text" at bounding box center [380, 209] width 32 height 9
type input "100"
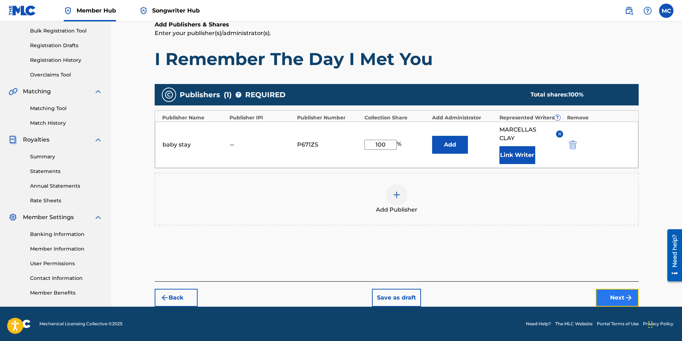
click at [623, 297] on button "Next" at bounding box center [616, 298] width 43 height 18
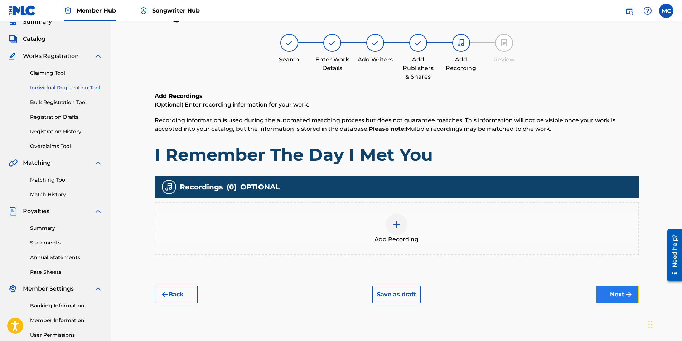
click at [613, 301] on button "Next" at bounding box center [616, 295] width 43 height 18
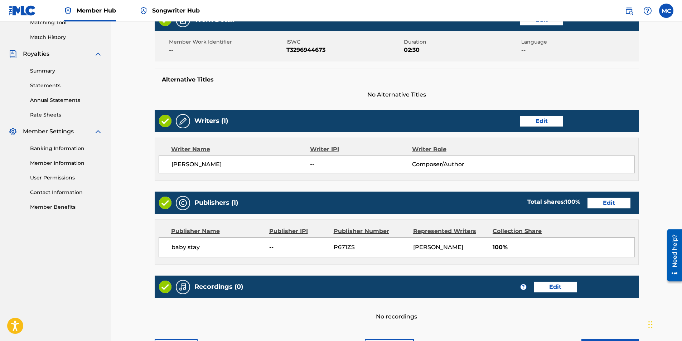
scroll to position [240, 0]
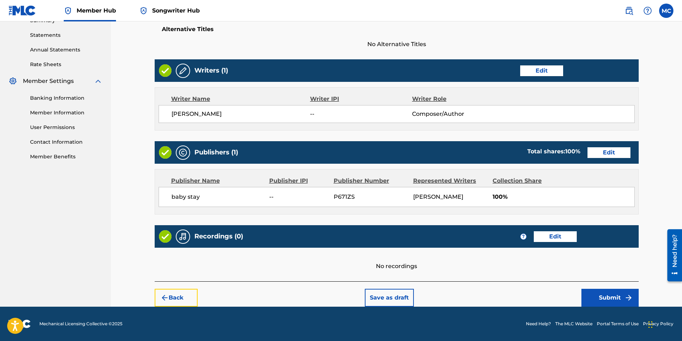
click at [187, 299] on button "Back" at bounding box center [176, 298] width 43 height 18
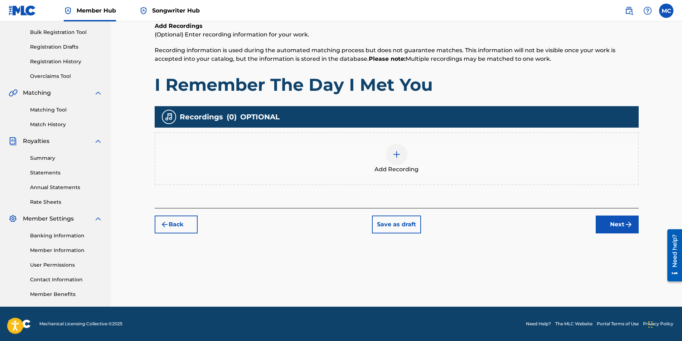
click at [387, 152] on div at bounding box center [396, 154] width 21 height 21
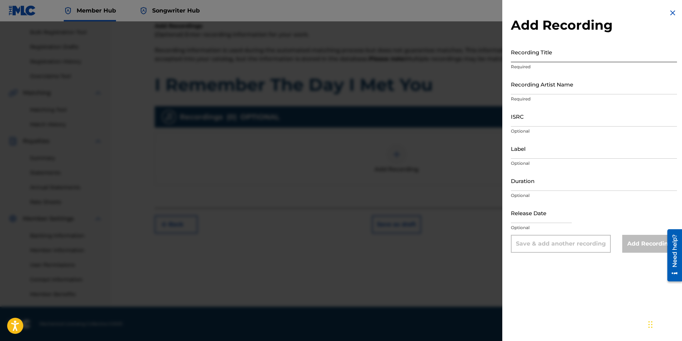
click at [519, 58] on input "Recording Title" at bounding box center [594, 52] width 166 height 20
type input "I Remember The Day I Met You"
click at [544, 89] on input "Recording Artist Name" at bounding box center [594, 84] width 166 height 20
type input "Marcellas"
type input "03:55"
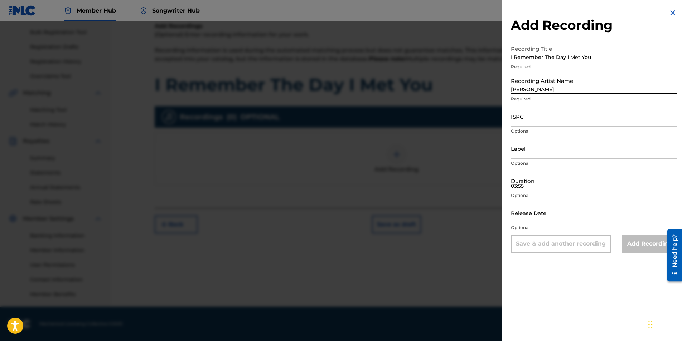
type input "March 17 2025"
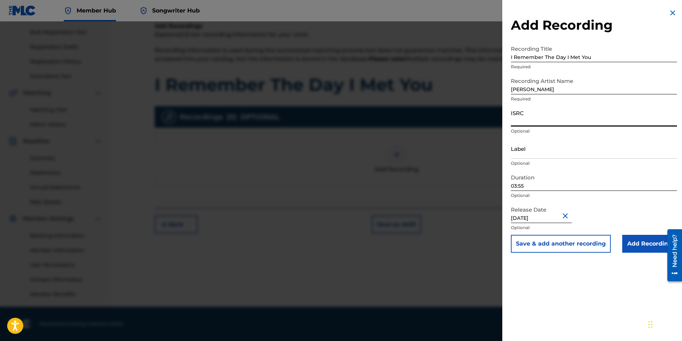
click at [520, 122] on input "ISRC" at bounding box center [594, 116] width 166 height 20
type input "QZNMZ2448702"
select select "2"
select select "2025"
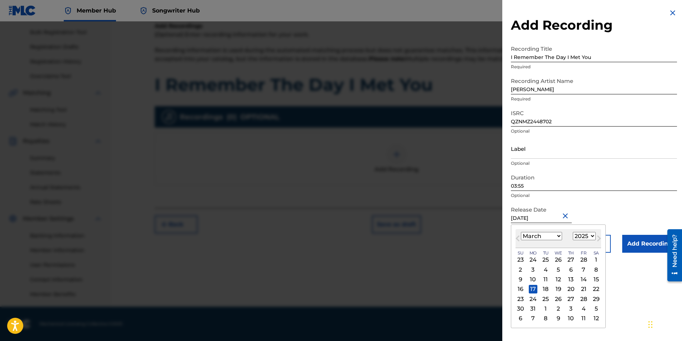
click at [545, 219] on input "March 17 2025" at bounding box center [541, 213] width 61 height 20
click at [522, 240] on button "Previous Month" at bounding box center [517, 239] width 11 height 11
click at [532, 236] on select "January February March April May June July August September October November De…" at bounding box center [541, 236] width 41 height 8
select select "11"
click at [521, 232] on select "January February March April May June July August September October November De…" at bounding box center [541, 236] width 41 height 8
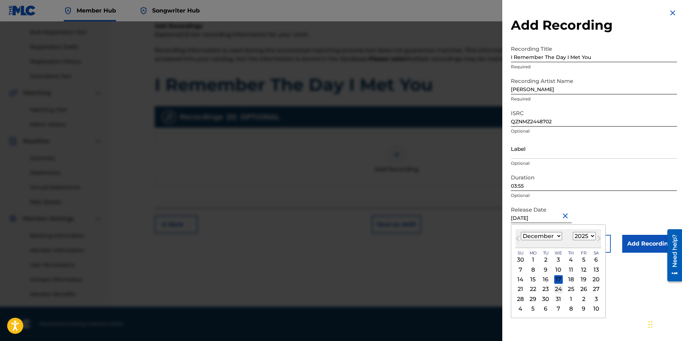
click at [559, 288] on div "24" at bounding box center [558, 289] width 9 height 9
type input "December 24 2025"
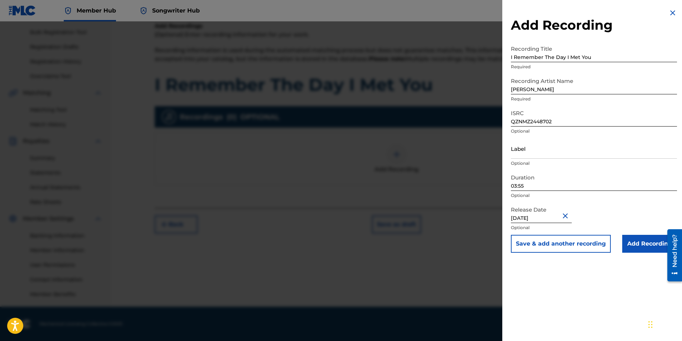
click at [561, 221] on input "December 24 2025" at bounding box center [541, 213] width 61 height 20
select select "11"
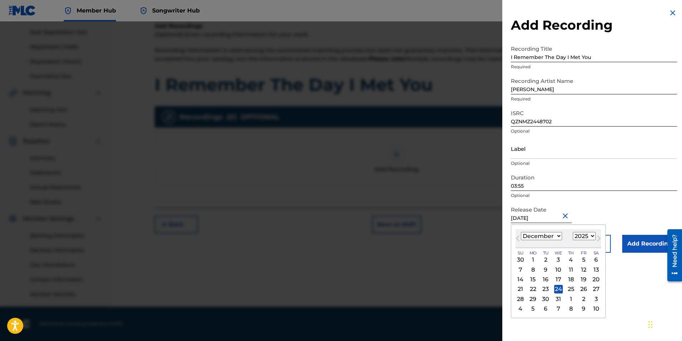
click at [579, 235] on select "1899 1900 1901 1902 1903 1904 1905 1906 1907 1908 1909 1910 1911 1912 1913 1914…" at bounding box center [584, 236] width 23 height 8
select select "2024"
click at [573, 232] on select "1899 1900 1901 1902 1903 1904 1905 1906 1907 1908 1909 1910 1911 1912 1913 1914…" at bounding box center [584, 236] width 23 height 8
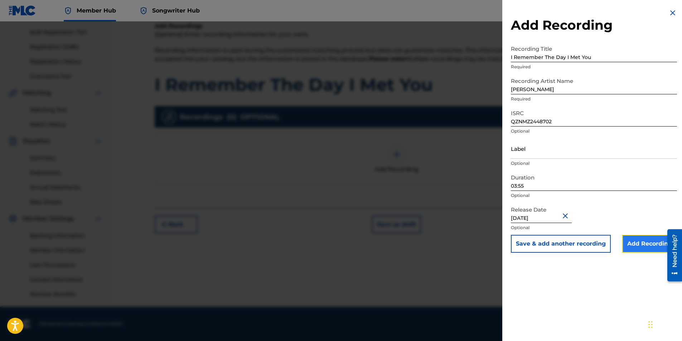
click at [647, 246] on input "Add Recording" at bounding box center [649, 244] width 55 height 18
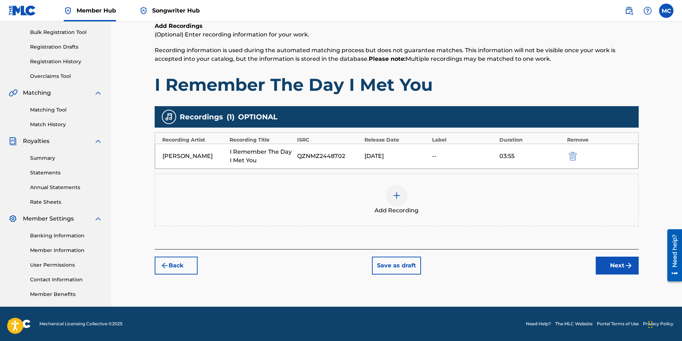
click at [494, 157] on div "--" at bounding box center [464, 156] width 64 height 9
click at [404, 164] on div "Marcellas I Remember The Day I Met You QZNMZ2448702 12/24/2025 -- 03:55" at bounding box center [396, 156] width 483 height 25
click at [404, 162] on div "Marcellas I Remember The Day I Met You QZNMZ2448702 12/24/2025 -- 03:55" at bounding box center [396, 156] width 483 height 25
click at [449, 151] on div "Marcellas I Remember The Day I Met You QZNMZ2448702 12/24/2025 -- 03:55" at bounding box center [396, 156] width 483 height 25
drag, startPoint x: 449, startPoint y: 151, endPoint x: 466, endPoint y: 155, distance: 17.1
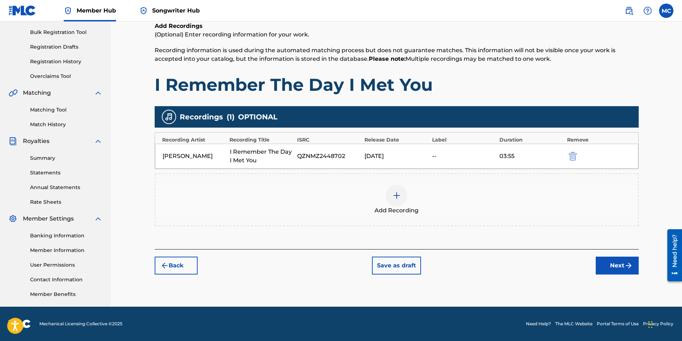
click at [450, 151] on div "Marcellas I Remember The Day I Met You QZNMZ2448702 12/24/2025 -- 03:55" at bounding box center [396, 156] width 483 height 25
click at [575, 159] on img "submit" at bounding box center [573, 156] width 8 height 9
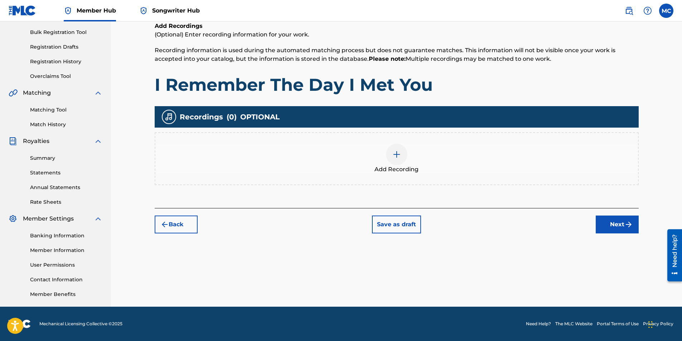
click at [400, 151] on div at bounding box center [396, 154] width 21 height 21
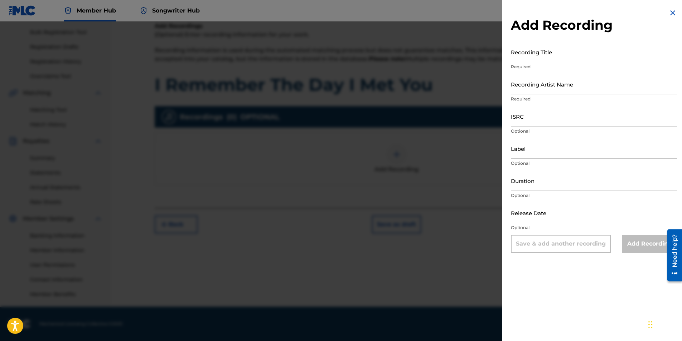
click at [536, 62] on input "Recording Title" at bounding box center [594, 52] width 166 height 20
type input "I Remember The Day I Met You"
click at [542, 91] on input "Recording Artist Name" at bounding box center [594, 84] width 166 height 20
type input "Marcellas"
type input "03:55"
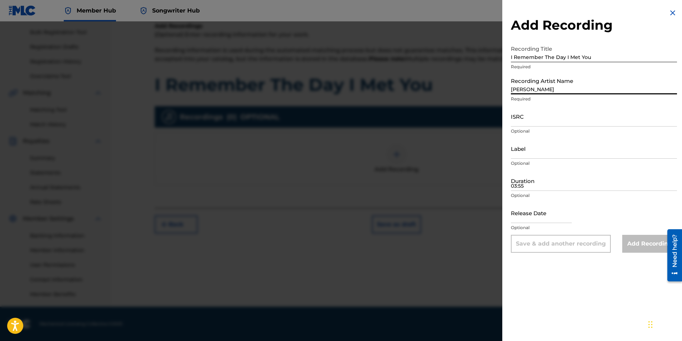
type input "December 24 2025"
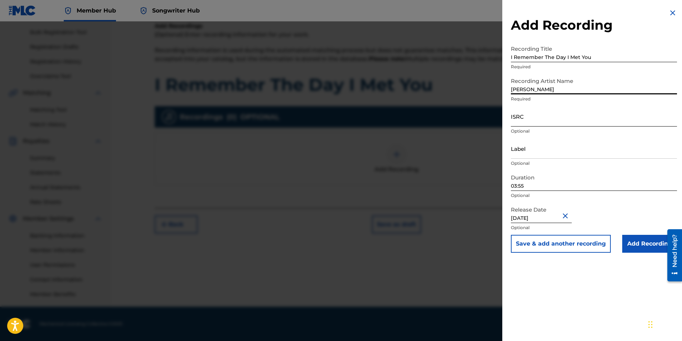
click at [532, 120] on input "ISRC" at bounding box center [594, 116] width 166 height 20
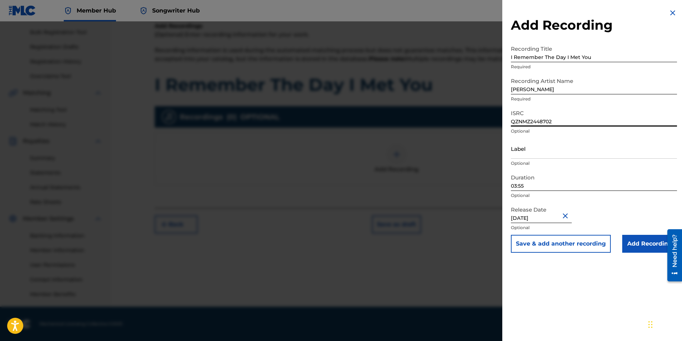
type input "QZNMZ2448702"
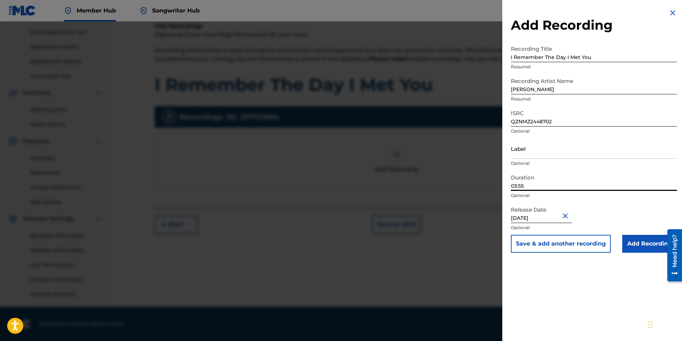
click at [532, 188] on input "03:55" at bounding box center [594, 181] width 166 height 20
type input "02:30"
click at [555, 220] on input "December 24 2025" at bounding box center [541, 213] width 61 height 20
select select "11"
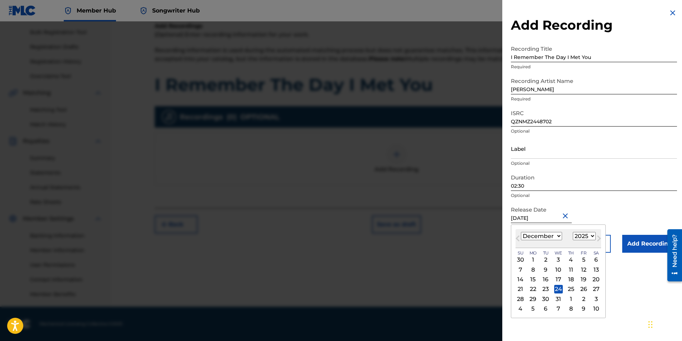
click at [577, 238] on select "1899 1900 1901 1902 1903 1904 1905 1906 1907 1908 1909 1910 1911 1912 1913 1914…" at bounding box center [584, 236] width 23 height 8
select select "2024"
click at [573, 232] on select "1899 1900 1901 1902 1903 1904 1905 1906 1907 1908 1909 1910 1911 1912 1913 1914…" at bounding box center [584, 236] width 23 height 8
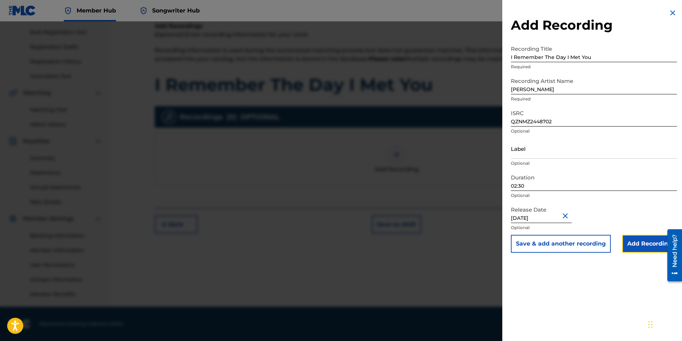
click at [637, 244] on input "Add Recording" at bounding box center [649, 244] width 55 height 18
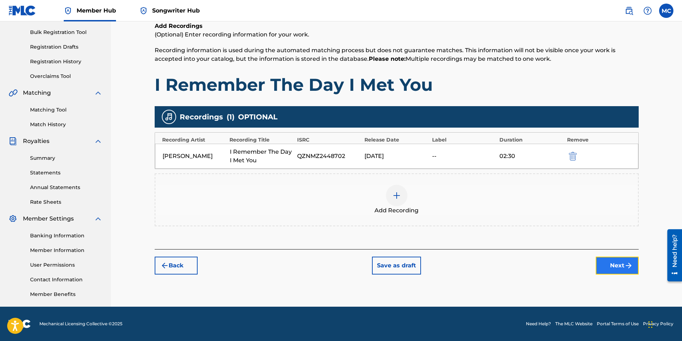
click at [623, 265] on button "Next" at bounding box center [616, 266] width 43 height 18
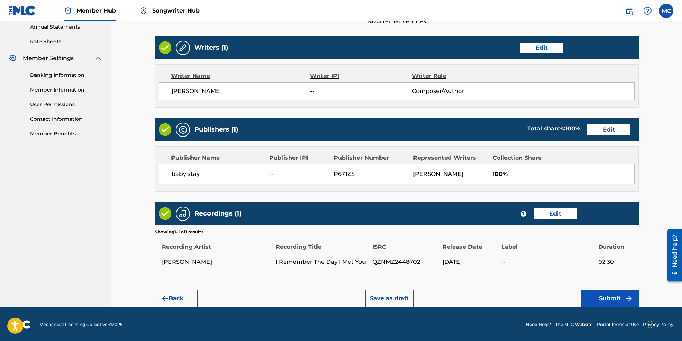
scroll to position [264, 0]
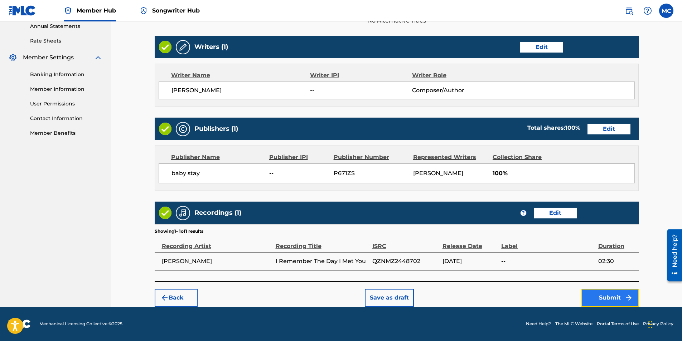
click at [606, 302] on button "Submit" at bounding box center [609, 298] width 57 height 18
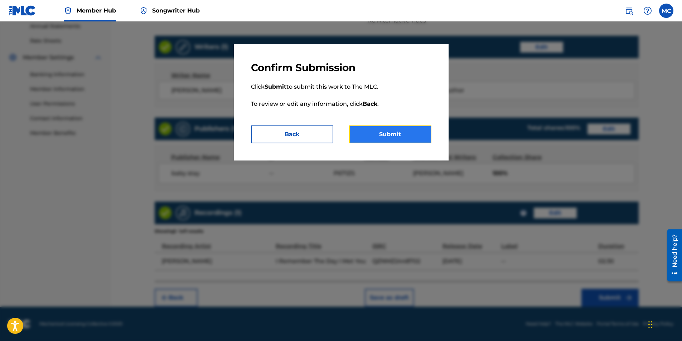
click at [413, 139] on button "Submit" at bounding box center [390, 135] width 82 height 18
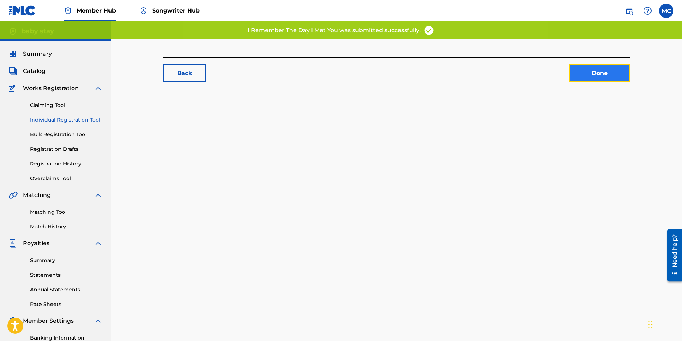
click at [603, 73] on link "Done" at bounding box center [599, 73] width 61 height 18
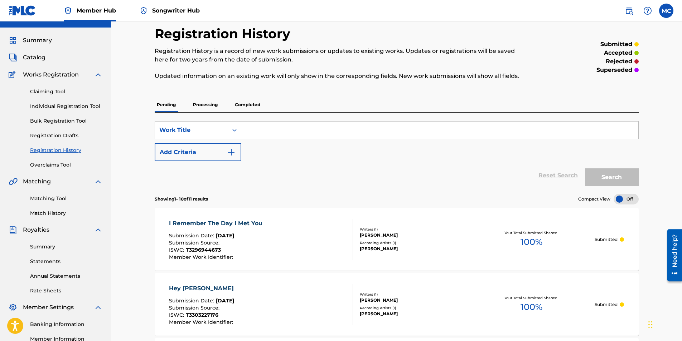
scroll to position [36, 0]
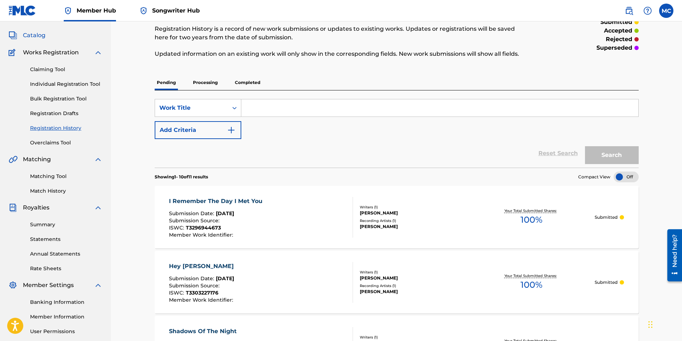
click at [37, 36] on span "Catalog" at bounding box center [34, 35] width 23 height 9
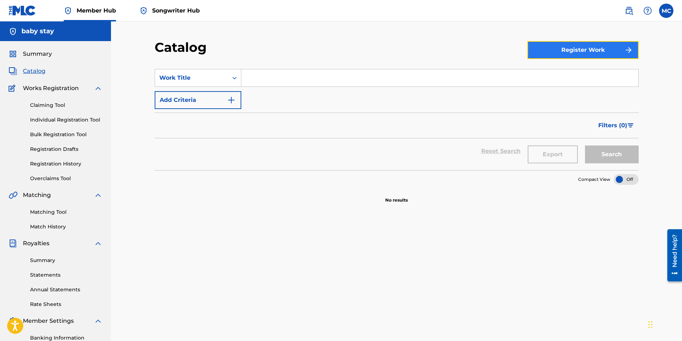
click at [576, 53] on button "Register Work" at bounding box center [582, 50] width 111 height 18
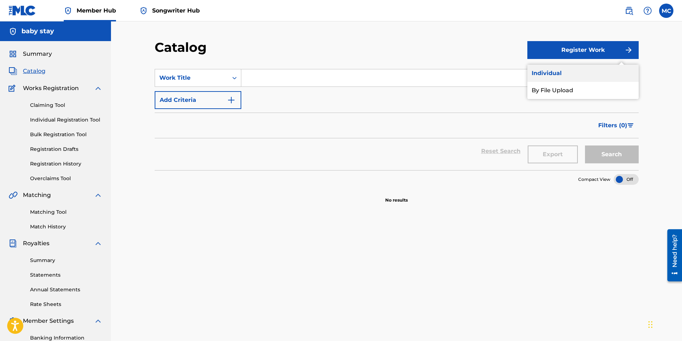
click at [557, 75] on link "Individual" at bounding box center [582, 73] width 111 height 17
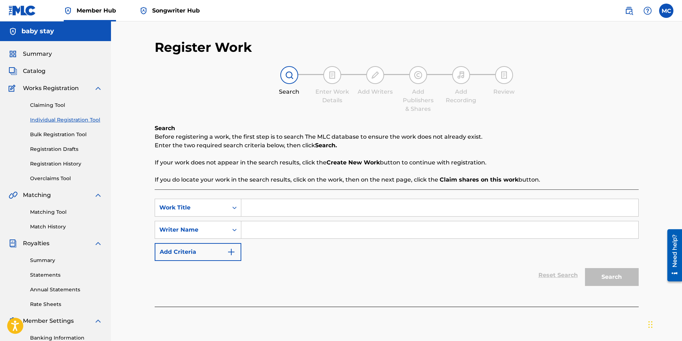
click at [347, 212] on input "Search Form" at bounding box center [439, 207] width 397 height 17
type input "MaMacita"
click at [287, 228] on input "Search Form" at bounding box center [439, 229] width 397 height 17
type input "Marcellas Clay"
click at [603, 274] on button "Search" at bounding box center [612, 277] width 54 height 18
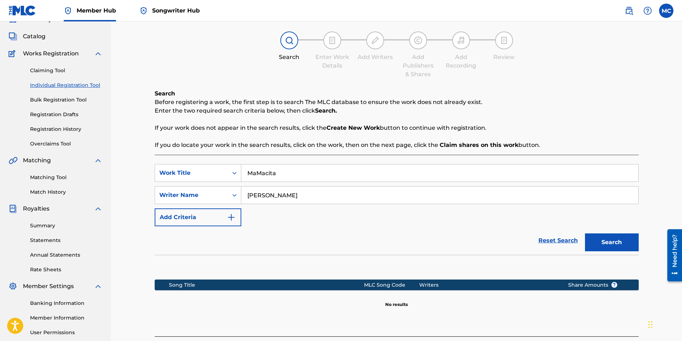
scroll to position [102, 0]
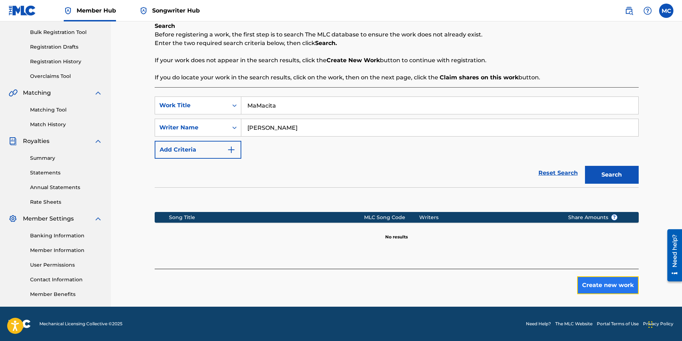
click at [596, 286] on button "Create new work" at bounding box center [608, 286] width 62 height 18
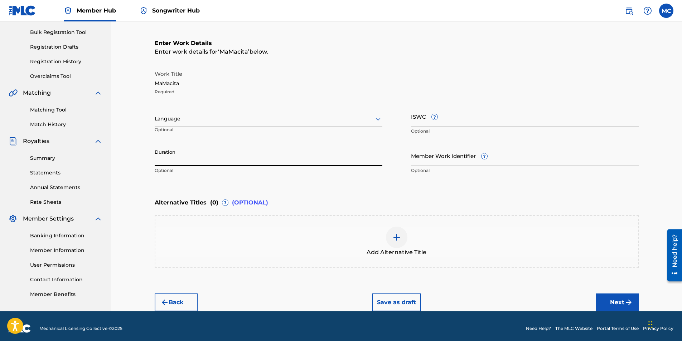
click at [191, 160] on input "Duration" at bounding box center [269, 156] width 228 height 20
type input "03:18"
click at [438, 123] on input "ISWC ?" at bounding box center [525, 116] width 228 height 20
drag, startPoint x: 184, startPoint y: 81, endPoint x: 138, endPoint y: 82, distance: 46.2
click at [138, 82] on div "Register Work Search Enter Work Details Add Writers Add Publishers & Shares Add…" at bounding box center [396, 115] width 571 height 393
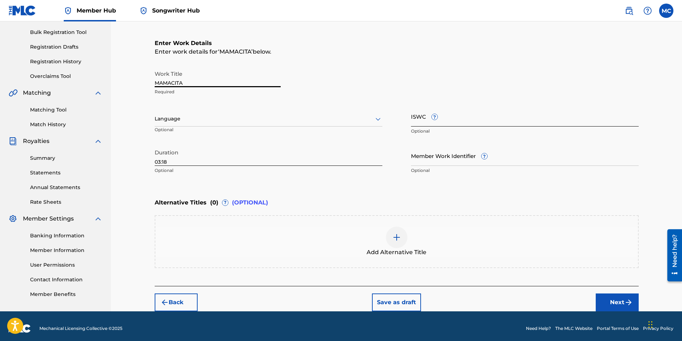
type input "MAMACITA"
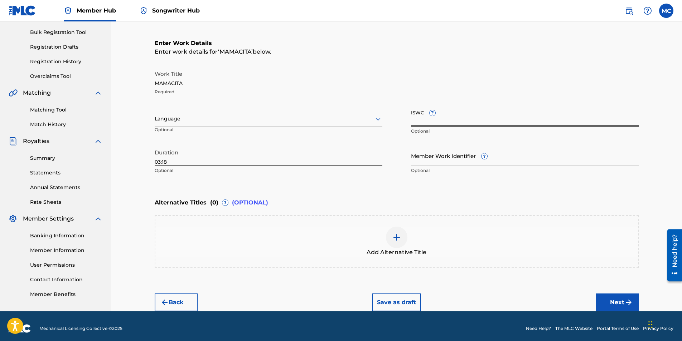
click at [431, 124] on input "ISWC ?" at bounding box center [525, 116] width 228 height 20
type input "T-309.540.701-1"
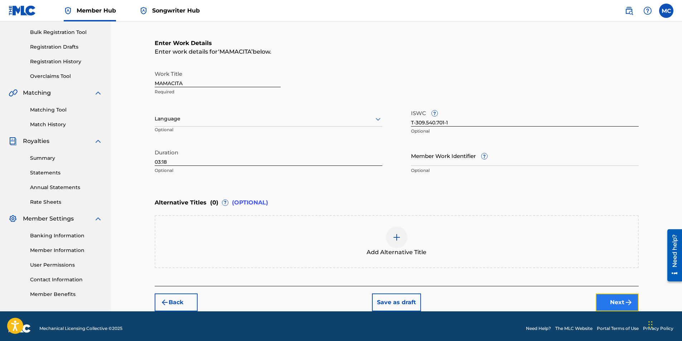
click at [618, 303] on button "Next" at bounding box center [616, 303] width 43 height 18
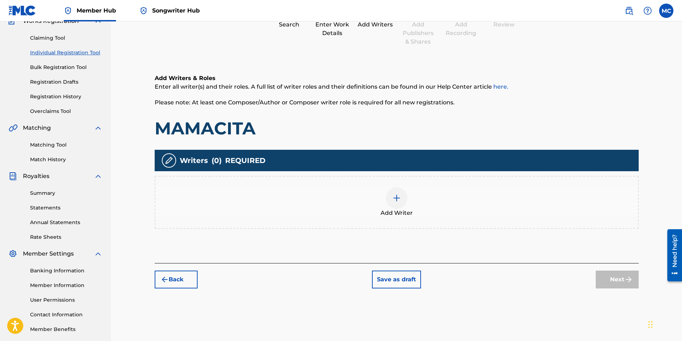
scroll to position [32, 0]
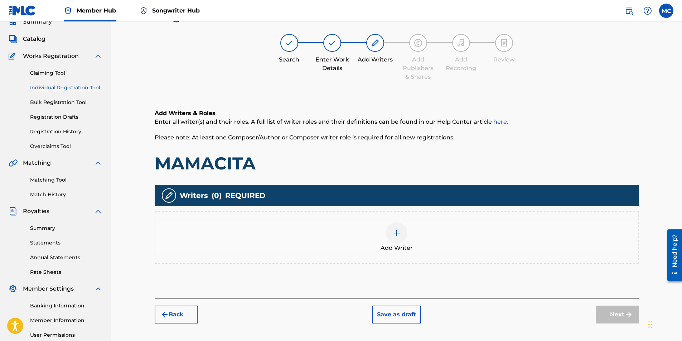
click at [404, 235] on div at bounding box center [396, 233] width 21 height 21
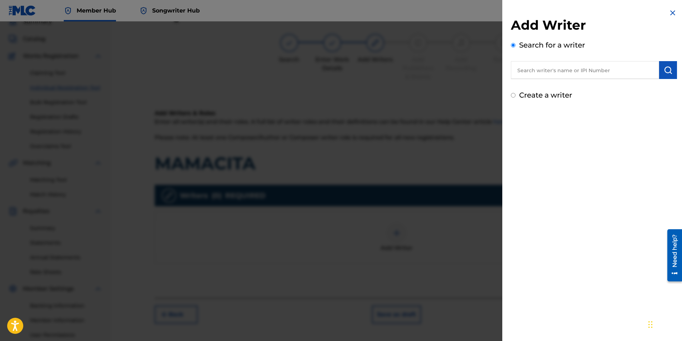
click at [533, 73] on input "text" at bounding box center [585, 70] width 148 height 18
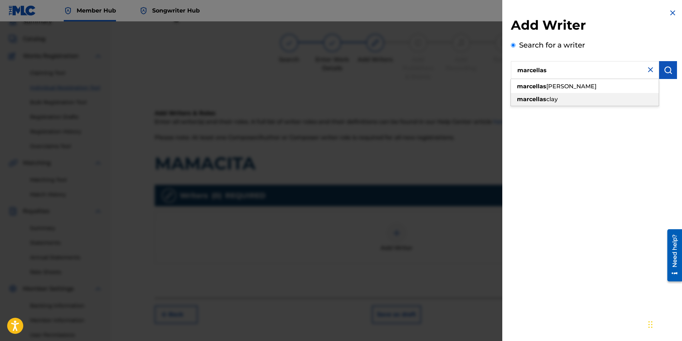
click at [556, 101] on span "clay" at bounding box center [551, 99] width 11 height 7
type input "marcellas clay"
click at [664, 79] on div "Add Writer Search for a writer marcellas clay Create a writer" at bounding box center [594, 58] width 166 height 83
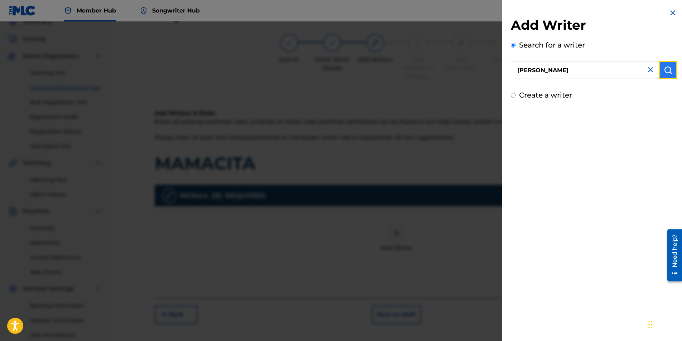
click at [662, 75] on button "submit" at bounding box center [668, 70] width 18 height 18
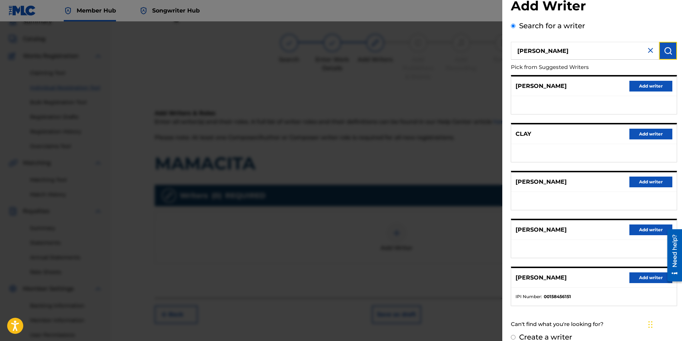
scroll to position [29, 0]
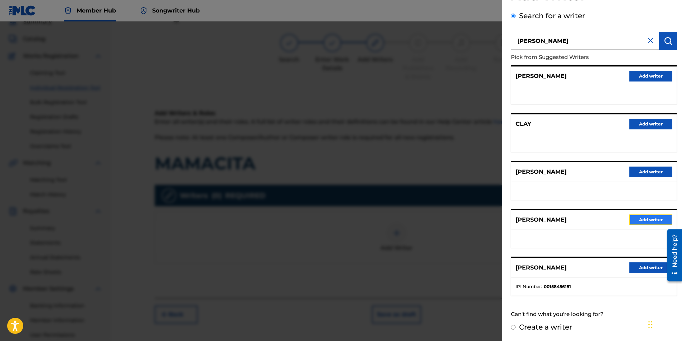
click at [658, 219] on button "Add writer" at bounding box center [650, 220] width 43 height 11
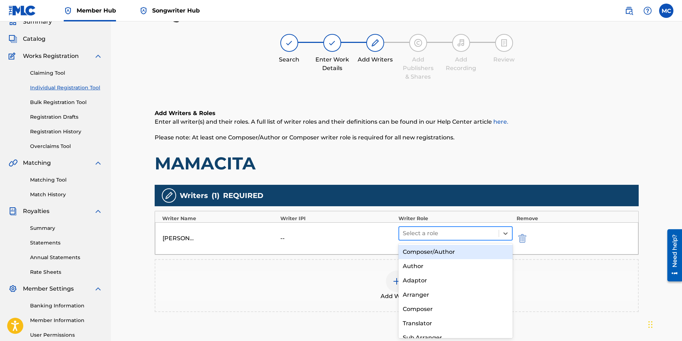
click at [467, 234] on div at bounding box center [449, 234] width 93 height 10
click at [452, 253] on div "Composer/Author" at bounding box center [455, 252] width 115 height 14
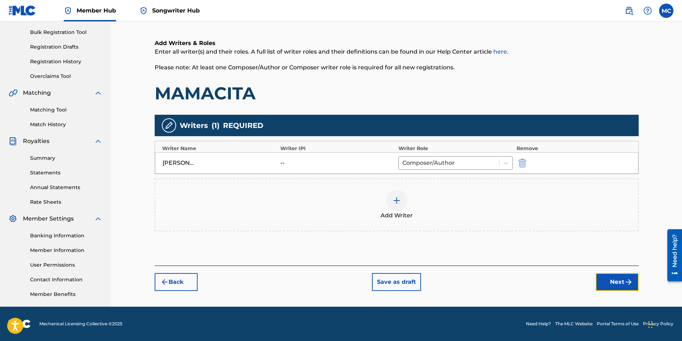
click at [620, 284] on button "Next" at bounding box center [616, 282] width 43 height 18
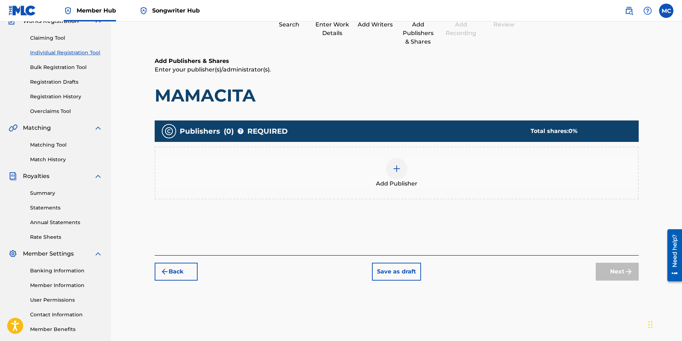
scroll to position [32, 0]
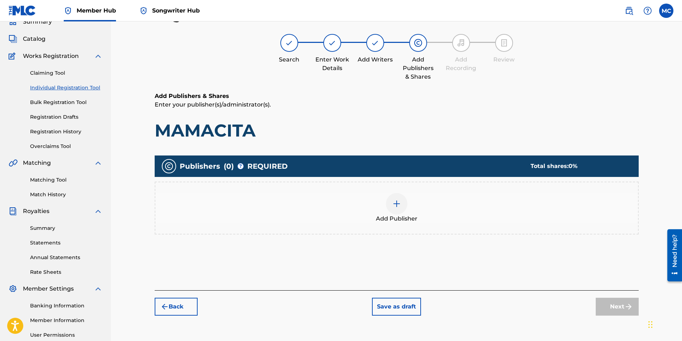
click at [404, 204] on div at bounding box center [396, 203] width 21 height 21
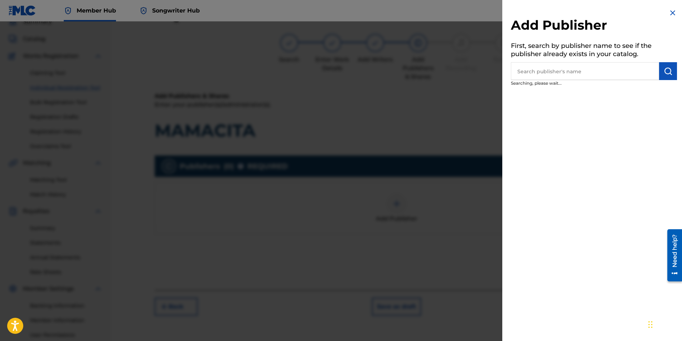
click at [617, 67] on input "text" at bounding box center [585, 71] width 148 height 18
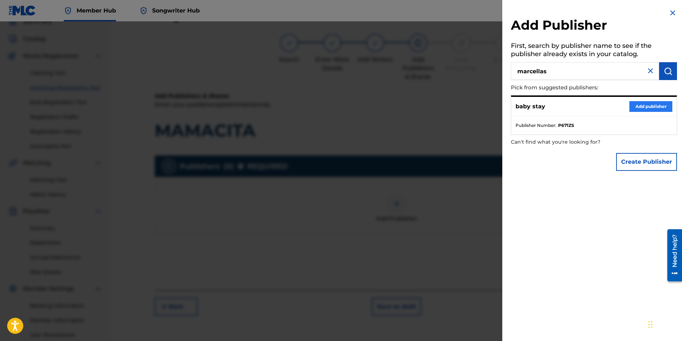
type input "marcellas"
click at [649, 107] on button "Add publisher" at bounding box center [650, 106] width 43 height 11
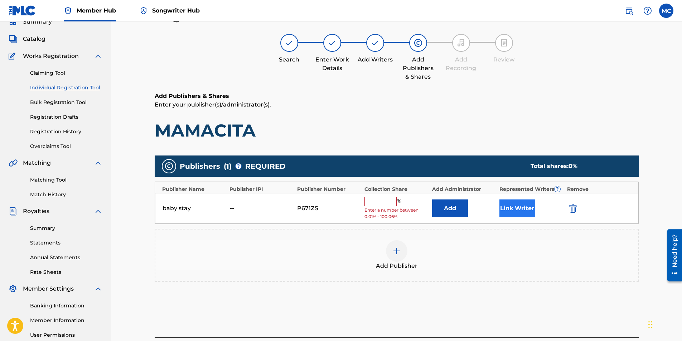
drag, startPoint x: 495, startPoint y: 212, endPoint x: 510, endPoint y: 213, distance: 15.4
click at [498, 212] on div "baby stay -- P671ZS % Enter a number between 0.01% - 100.06% Add Link Writer" at bounding box center [396, 208] width 483 height 31
click at [511, 213] on button "Link Writer" at bounding box center [517, 209] width 36 height 18
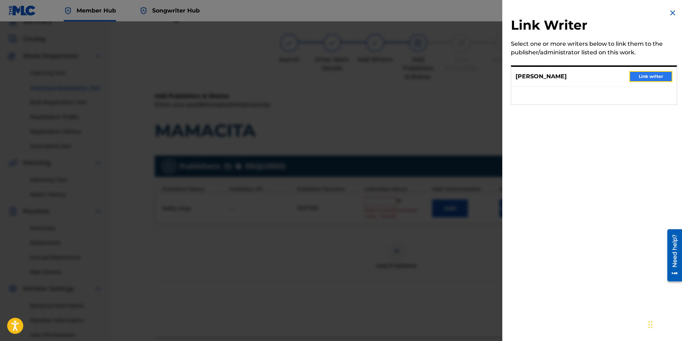
click at [653, 77] on button "Link writer" at bounding box center [650, 76] width 43 height 11
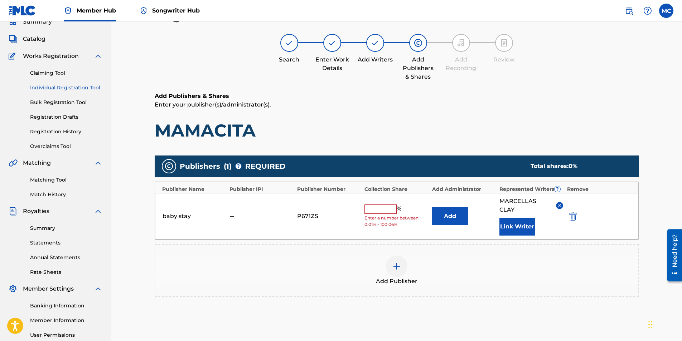
click at [370, 209] on input "text" at bounding box center [380, 209] width 32 height 9
type input "100"
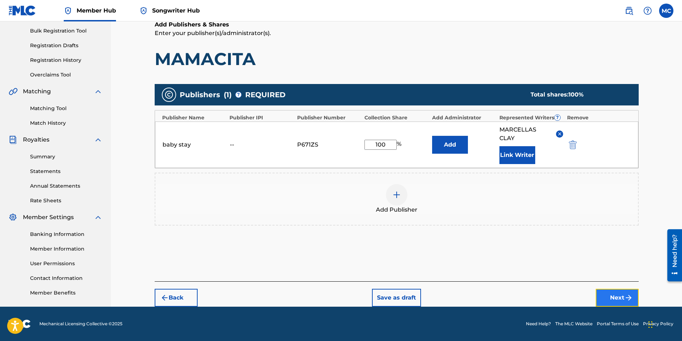
click at [624, 297] on img "submit" at bounding box center [628, 298] width 9 height 9
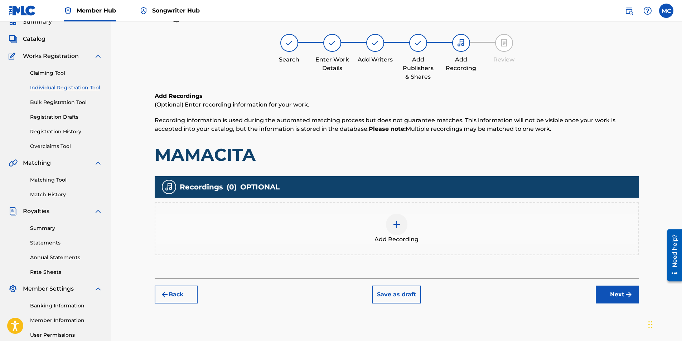
click at [391, 224] on div at bounding box center [396, 224] width 21 height 21
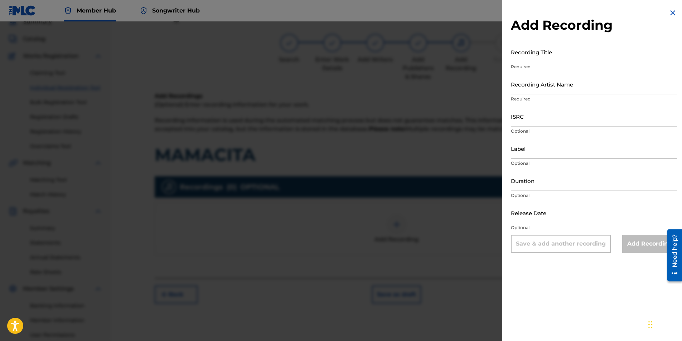
click at [545, 50] on input "Recording Title" at bounding box center [594, 52] width 166 height 20
type input "MAMACITA"
click at [596, 93] on input "Recording Artist Name" at bounding box center [594, 84] width 166 height 20
type input "Marcellas"
type input "02:30"
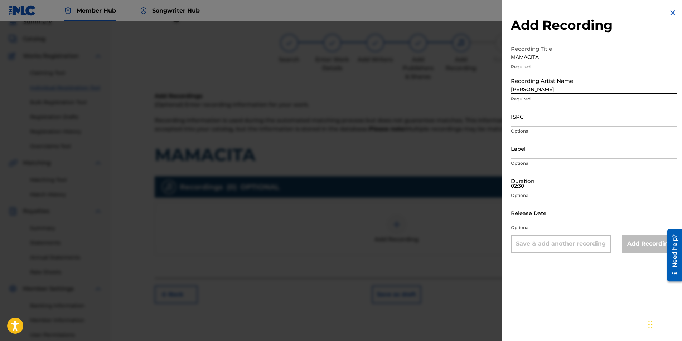
type input "December 24 2025"
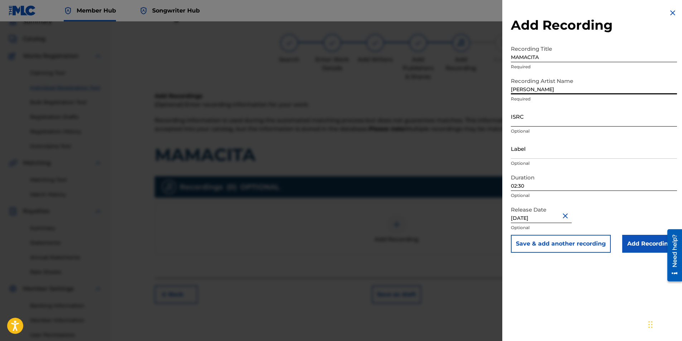
click at [530, 124] on input "ISRC" at bounding box center [594, 116] width 166 height 20
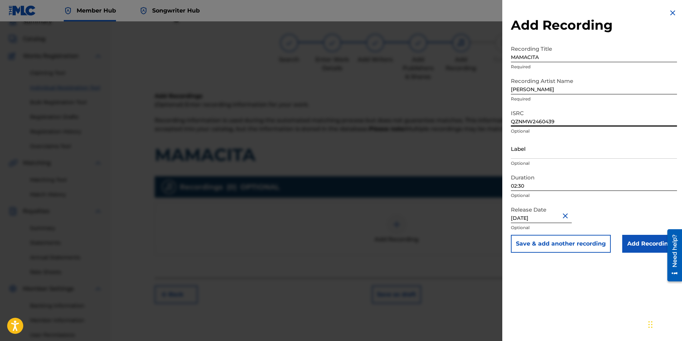
type input "QZNMW2460439"
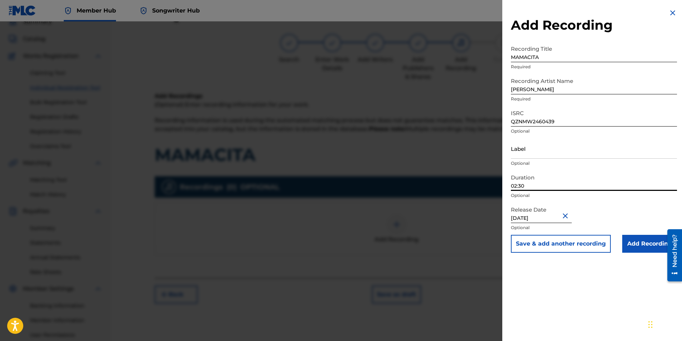
click at [528, 187] on input "02:30" at bounding box center [594, 181] width 166 height 20
type input "03:18"
click at [546, 224] on div "December 24 2025" at bounding box center [541, 214] width 61 height 22
select select "11"
select select "2025"
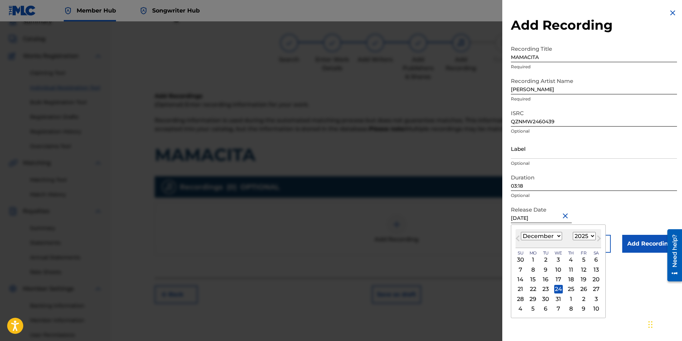
click at [547, 218] on input "December 24 2025" at bounding box center [541, 213] width 61 height 20
click at [537, 237] on select "January February March April May June July August September October November De…" at bounding box center [541, 236] width 41 height 8
select select "9"
click at [521, 232] on select "January February March April May June July August September October November De…" at bounding box center [541, 236] width 41 height 8
click at [520, 282] on div "12" at bounding box center [520, 280] width 9 height 9
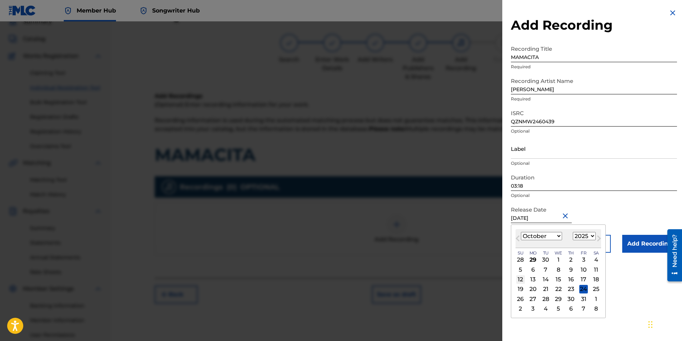
type input "October 12 2025"
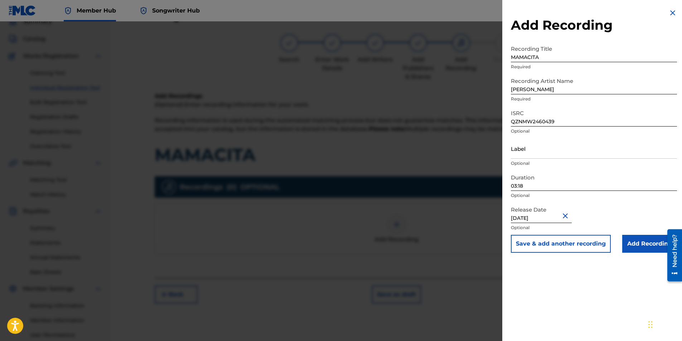
click at [552, 220] on input "October 12 2025" at bounding box center [541, 213] width 61 height 20
select select "9"
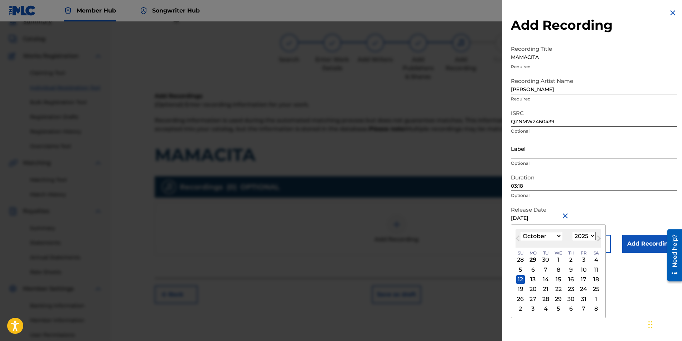
click at [581, 238] on div "1899 1900 1901 1902 1903 1904 1905 1906 1907 1908 1909 1910 1911 1912 1913 1914…" at bounding box center [584, 236] width 23 height 9
click at [581, 238] on select "1899 1900 1901 1902 1903 1904 1905 1906 1907 1908 1909 1910 1911 1912 1913 1914…" at bounding box center [584, 236] width 23 height 8
select select "2024"
click at [573, 232] on select "1899 1900 1901 1902 1903 1904 1905 1906 1907 1908 1909 1910 1911 1912 1913 1914…" at bounding box center [584, 236] width 23 height 8
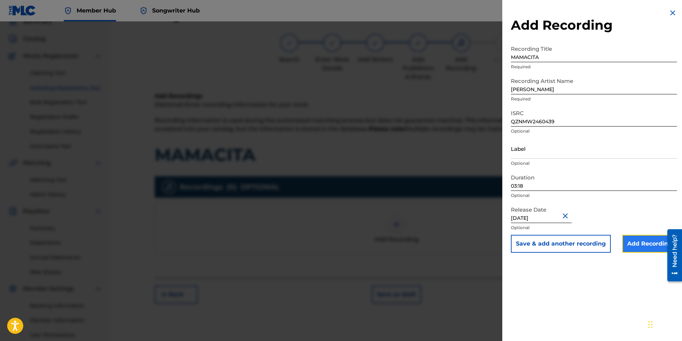
click at [643, 251] on input "Add Recording" at bounding box center [649, 244] width 55 height 18
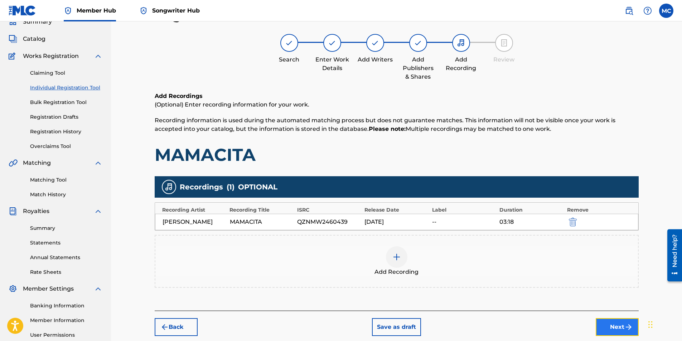
click at [620, 331] on button "Next" at bounding box center [616, 327] width 43 height 18
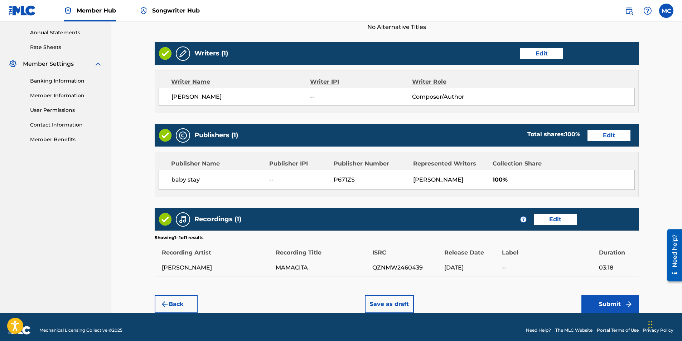
scroll to position [264, 0]
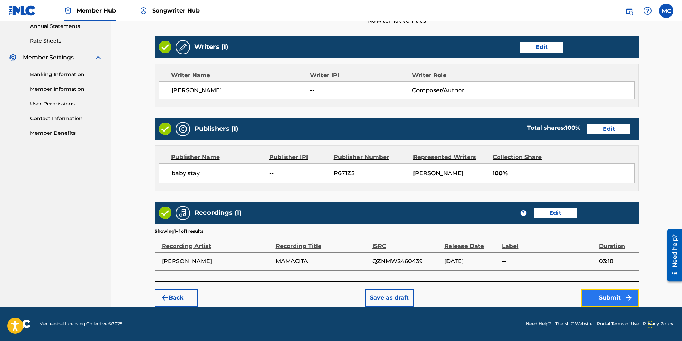
click at [609, 300] on button "Submit" at bounding box center [609, 298] width 57 height 18
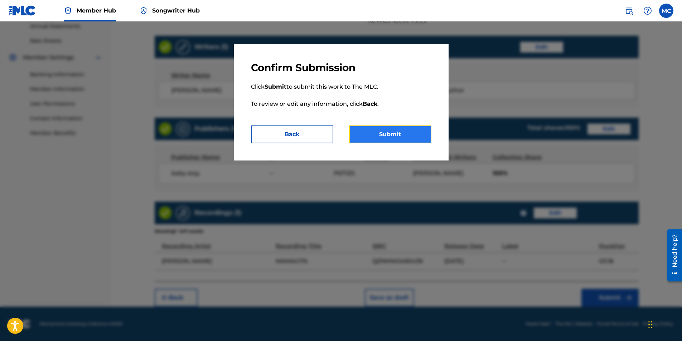
click at [398, 138] on button "Submit" at bounding box center [390, 135] width 82 height 18
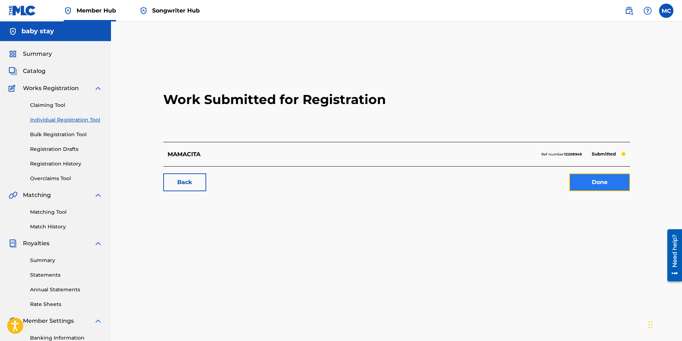
click at [608, 188] on link "Done" at bounding box center [599, 183] width 61 height 18
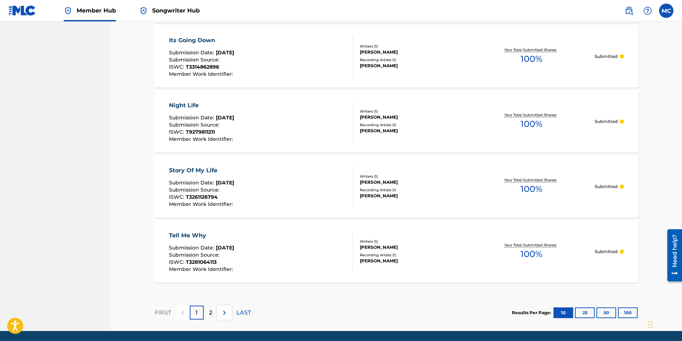
scroll to position [576, 0]
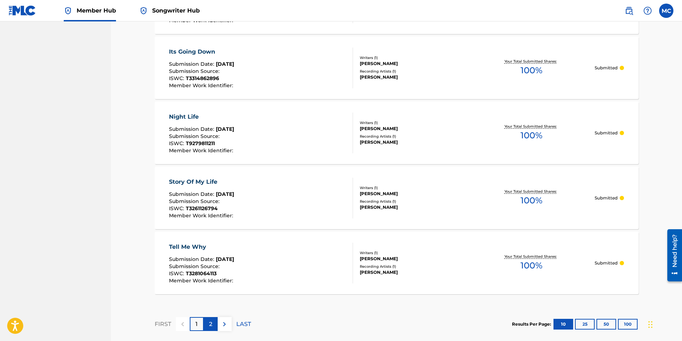
click at [211, 323] on p "2" at bounding box center [210, 324] width 3 height 9
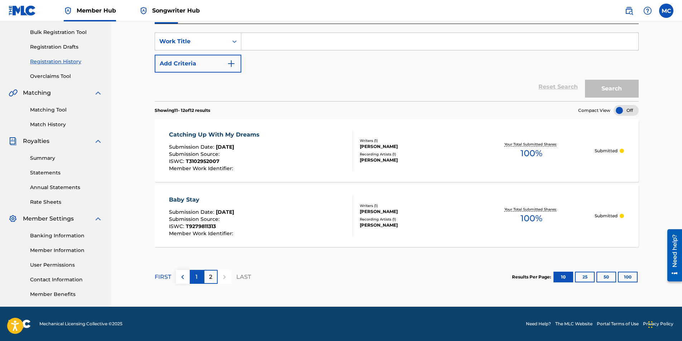
click at [197, 279] on p "1" at bounding box center [196, 277] width 2 height 9
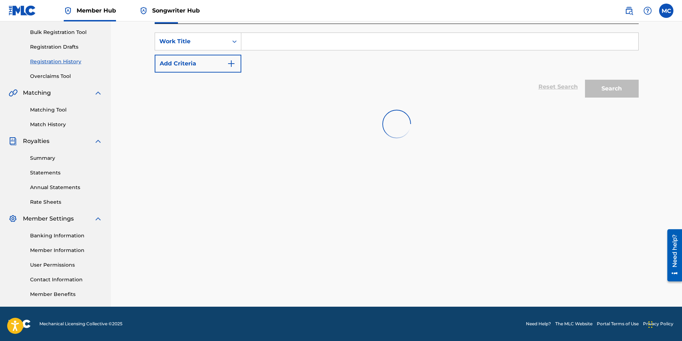
scroll to position [576, 0]
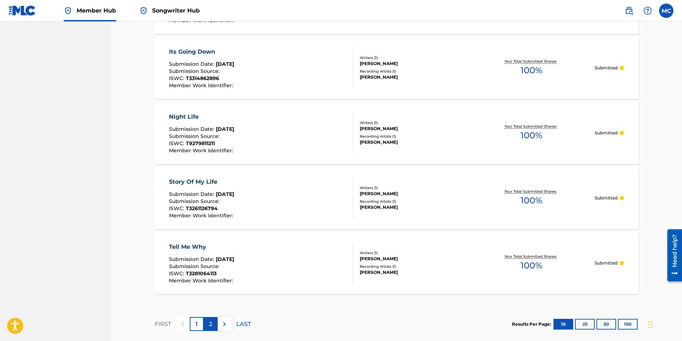
click at [209, 325] on p "2" at bounding box center [210, 324] width 3 height 9
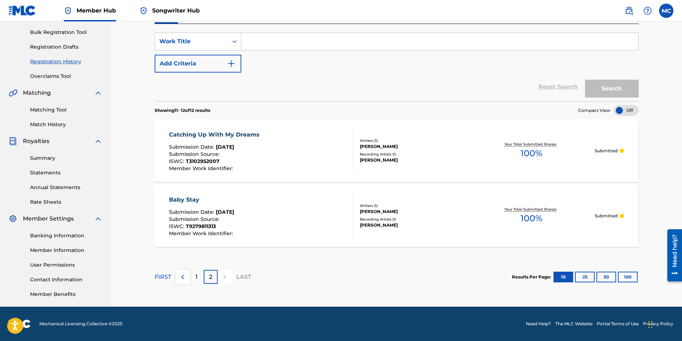
click at [629, 112] on div at bounding box center [625, 110] width 25 height 11
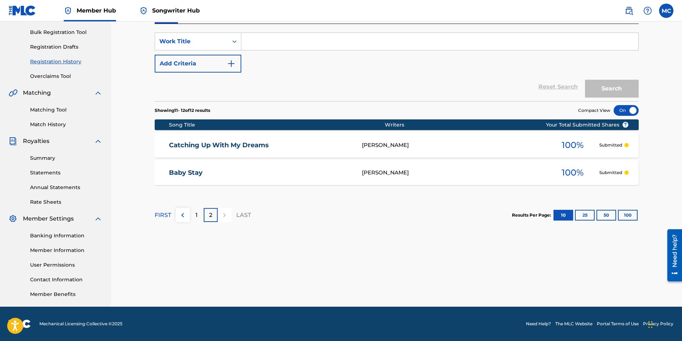
click at [629, 112] on div at bounding box center [625, 110] width 25 height 11
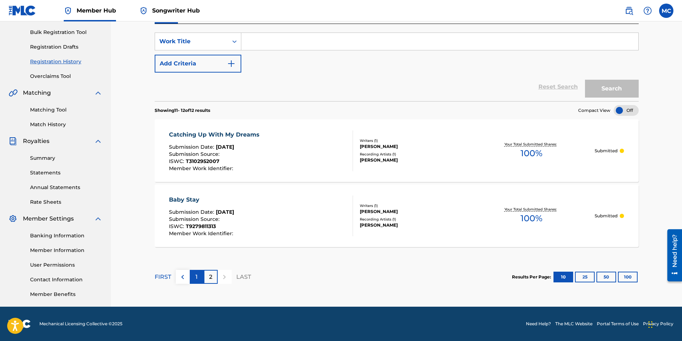
click at [197, 278] on p "1" at bounding box center [196, 277] width 2 height 9
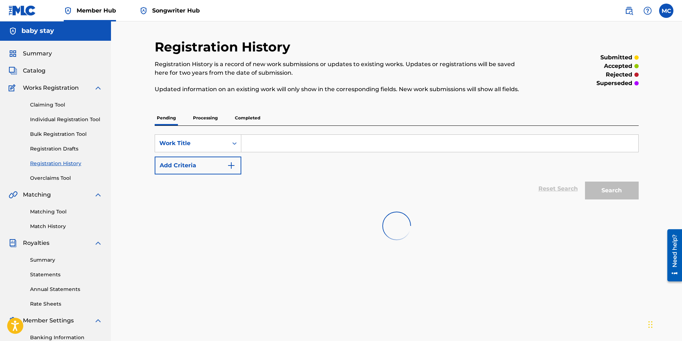
scroll to position [0, 0]
click at [31, 68] on span "Catalog" at bounding box center [34, 71] width 23 height 9
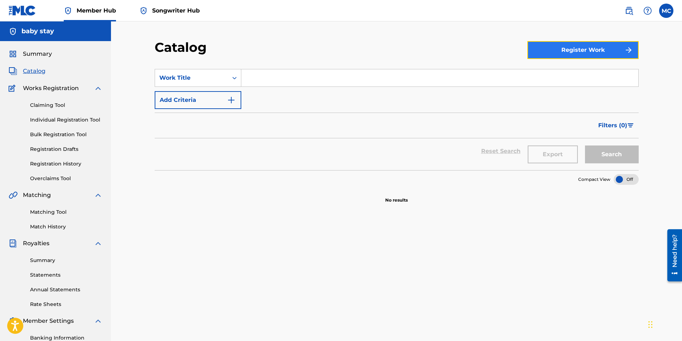
click at [595, 53] on button "Register Work" at bounding box center [582, 50] width 111 height 18
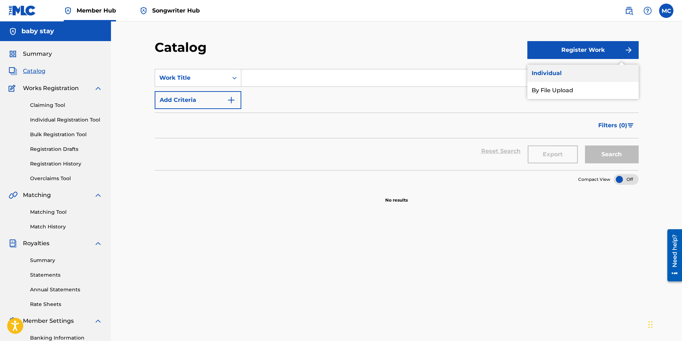
click at [572, 70] on link "Individual" at bounding box center [582, 73] width 111 height 17
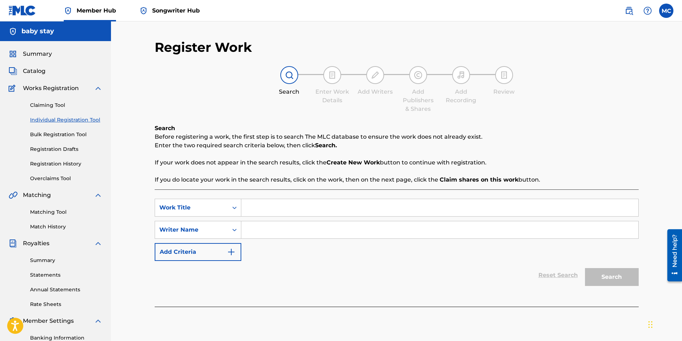
click at [279, 211] on input "Search Form" at bounding box center [439, 207] width 397 height 17
type input "Hold You Down"
click at [280, 227] on input "Search Form" at bounding box center [439, 229] width 397 height 17
type input "Marcellas Clay"
click at [585, 268] on button "Search" at bounding box center [612, 277] width 54 height 18
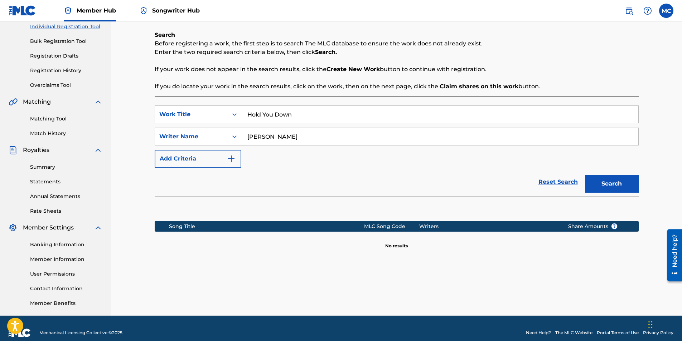
scroll to position [102, 0]
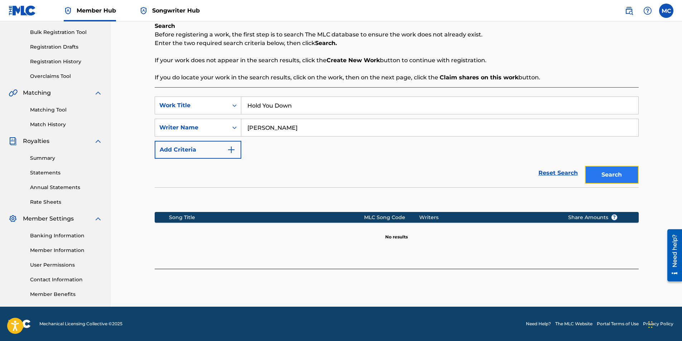
click at [607, 178] on button "Search" at bounding box center [612, 175] width 54 height 18
drag, startPoint x: 608, startPoint y: 177, endPoint x: 586, endPoint y: 169, distance: 24.1
click at [605, 176] on button "Search" at bounding box center [612, 175] width 54 height 18
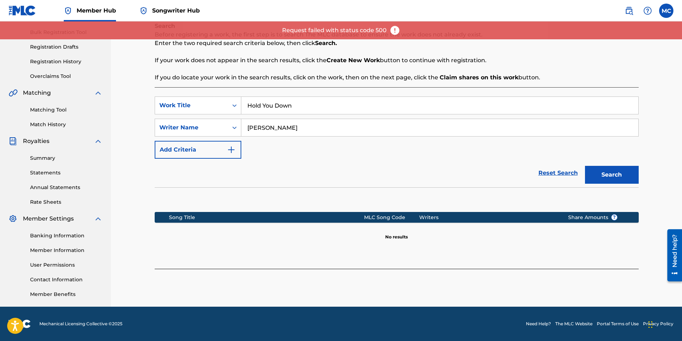
click at [394, 35] on img at bounding box center [394, 30] width 11 height 11
click at [394, 32] on img at bounding box center [394, 30] width 11 height 11
click at [395, 30] on img at bounding box center [394, 30] width 11 height 11
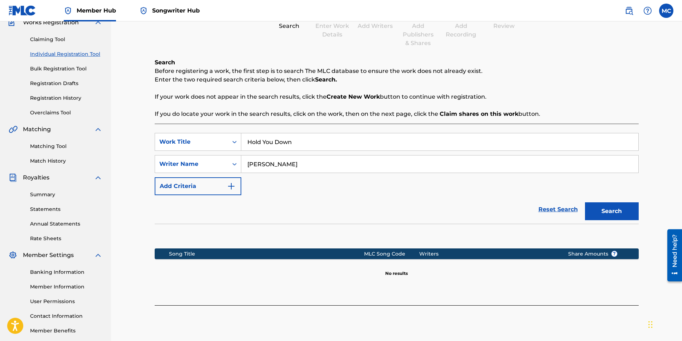
scroll to position [72, 0]
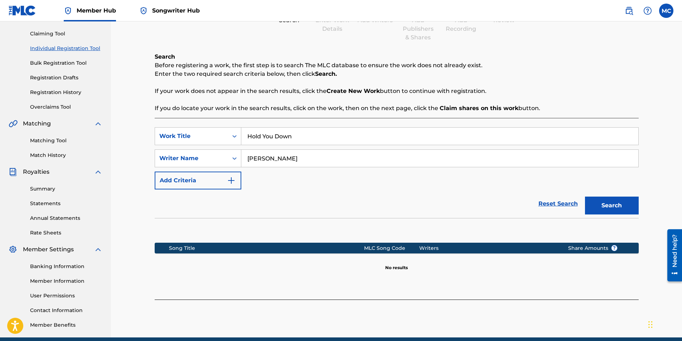
click at [301, 137] on input "Hold You Down" at bounding box center [439, 136] width 397 height 17
type input "H"
type input "hold you down"
click at [585, 197] on button "Search" at bounding box center [612, 206] width 54 height 18
click at [303, 156] on input "Marcellas Clay" at bounding box center [439, 158] width 397 height 17
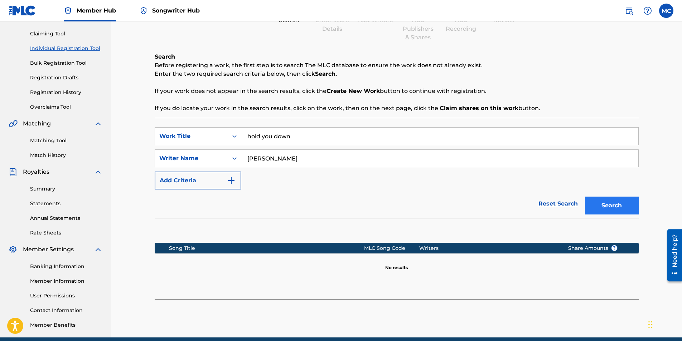
type input "Marcellas"
click at [599, 208] on button "Search" at bounding box center [612, 206] width 54 height 18
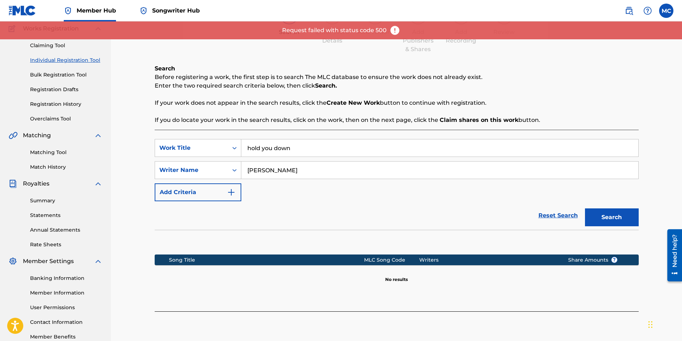
scroll to position [0, 0]
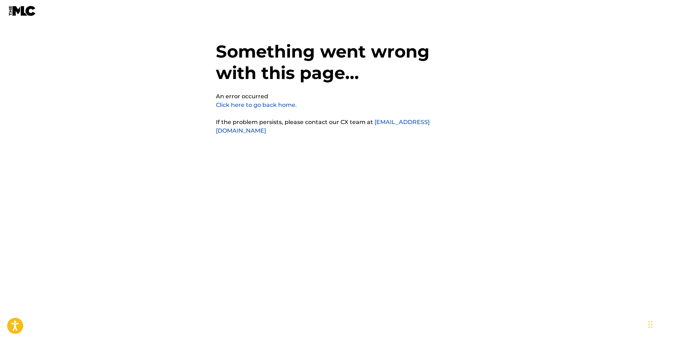
click at [255, 106] on link "Click here to go back home." at bounding box center [256, 105] width 81 height 7
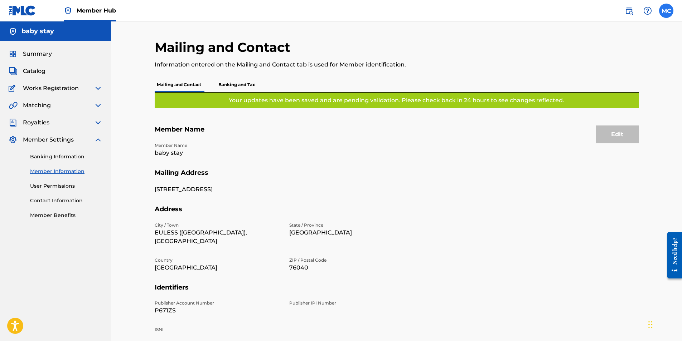
click at [664, 11] on label at bounding box center [666, 11] width 14 height 14
click at [666, 11] on input "MC Marcellas Clay team.marcellasclay@gmail.com Notification Preferences Profile…" at bounding box center [666, 11] width 0 height 0
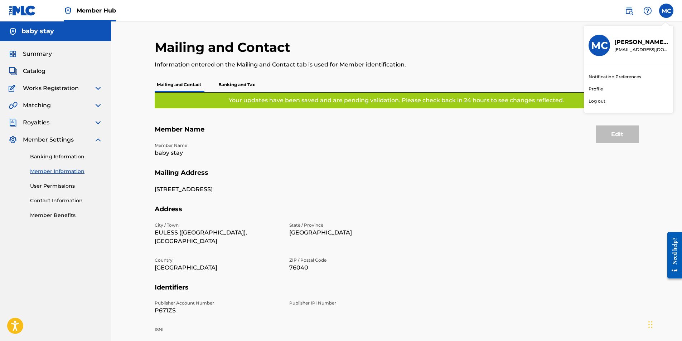
click at [595, 88] on link "Profile" at bounding box center [595, 89] width 14 height 6
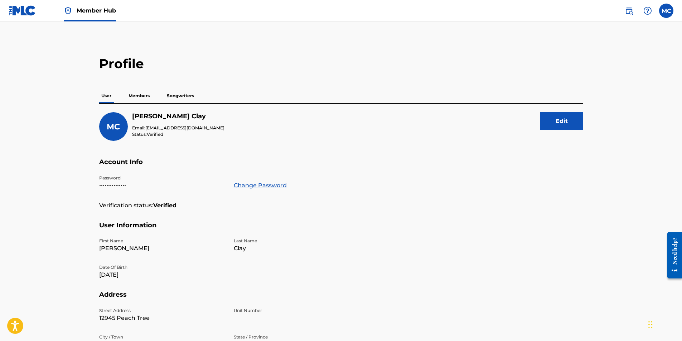
click at [26, 14] on img at bounding box center [23, 10] width 28 height 10
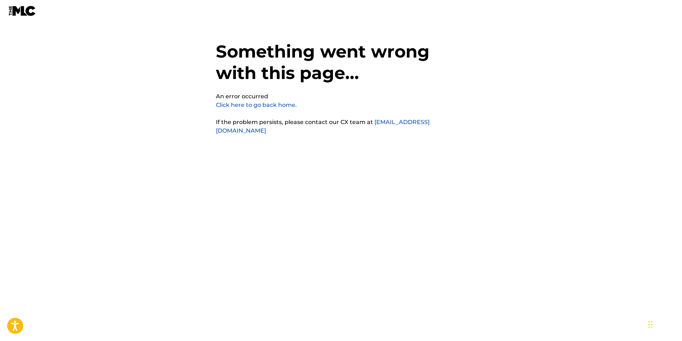
click at [28, 13] on img at bounding box center [23, 11] width 28 height 10
click at [251, 107] on link "Click here to go back home." at bounding box center [256, 105] width 81 height 7
click at [259, 104] on link "Click here to go back home." at bounding box center [256, 105] width 81 height 7
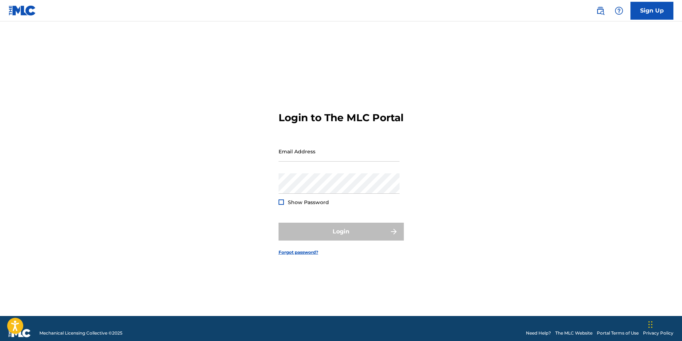
type input "[EMAIL_ADDRESS][DOMAIN_NAME]"
click at [327, 239] on div "Login" at bounding box center [340, 232] width 125 height 18
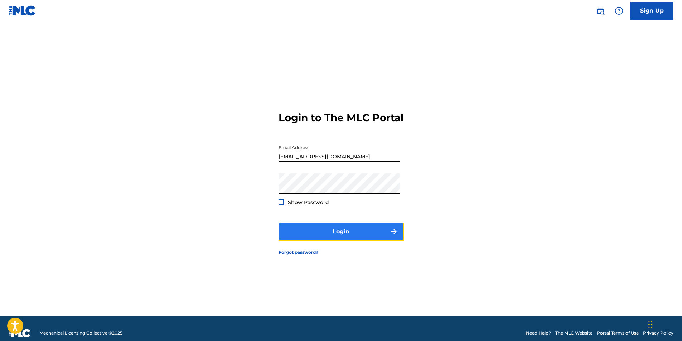
click at [387, 239] on button "Login" at bounding box center [340, 232] width 125 height 18
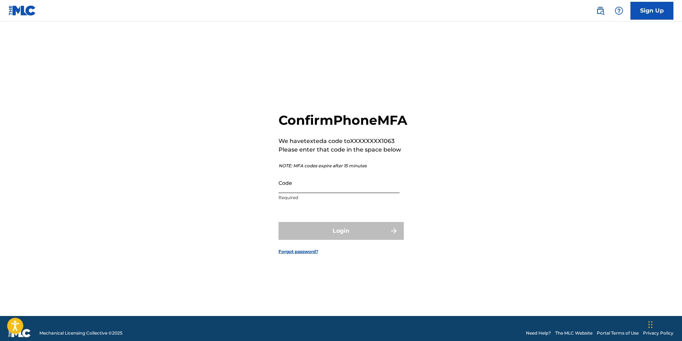
click at [309, 191] on input "Code" at bounding box center [338, 183] width 121 height 20
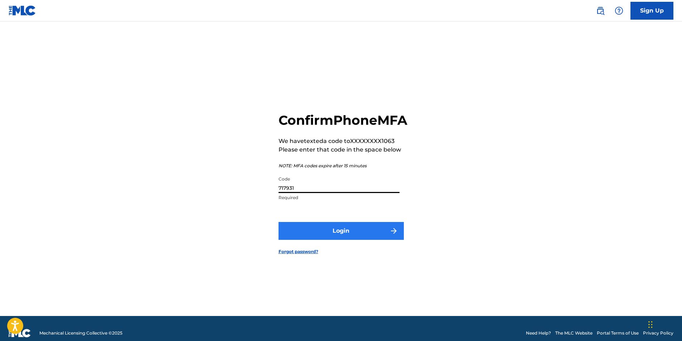
type input "717931"
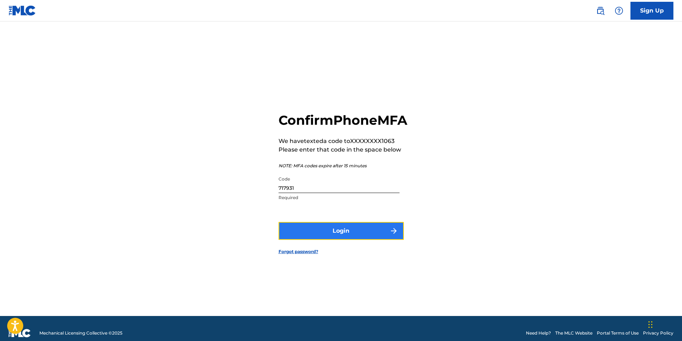
click at [336, 240] on button "Login" at bounding box center [340, 231] width 125 height 18
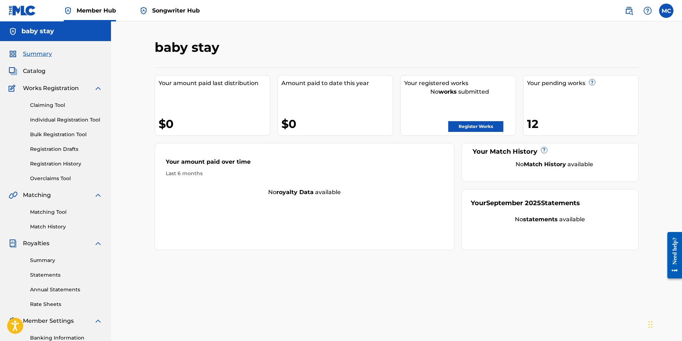
click at [562, 123] on div "12" at bounding box center [582, 124] width 111 height 16
click at [562, 98] on div "Your pending works ? 12" at bounding box center [581, 105] width 116 height 61
click at [39, 90] on span "Works Registration" at bounding box center [51, 88] width 56 height 9
click at [36, 73] on span "Catalog" at bounding box center [34, 71] width 23 height 9
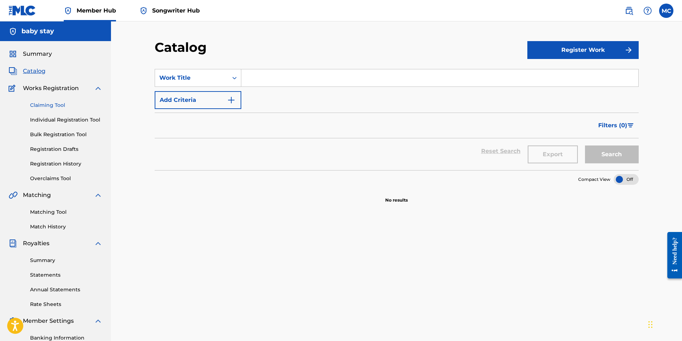
click at [55, 104] on link "Claiming Tool" at bounding box center [66, 106] width 72 height 8
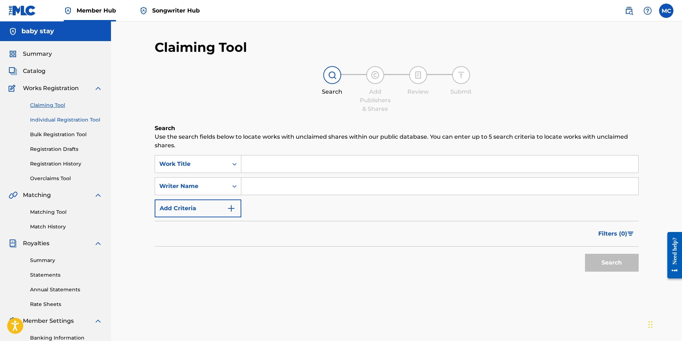
click at [48, 122] on link "Individual Registration Tool" at bounding box center [66, 120] width 72 height 8
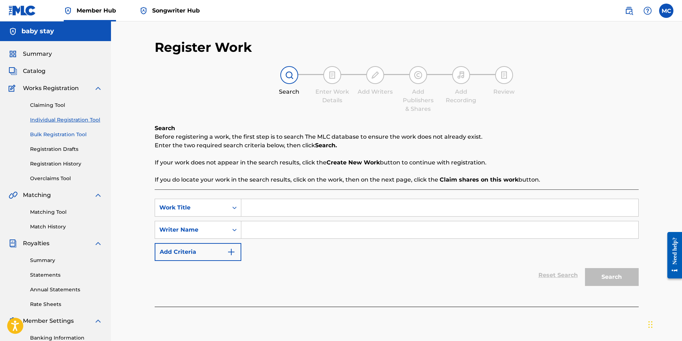
click at [47, 135] on link "Bulk Registration Tool" at bounding box center [66, 135] width 72 height 8
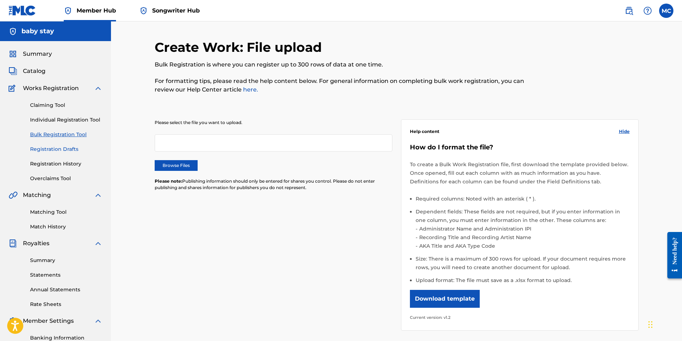
click at [47, 146] on link "Registration Drafts" at bounding box center [66, 150] width 72 height 8
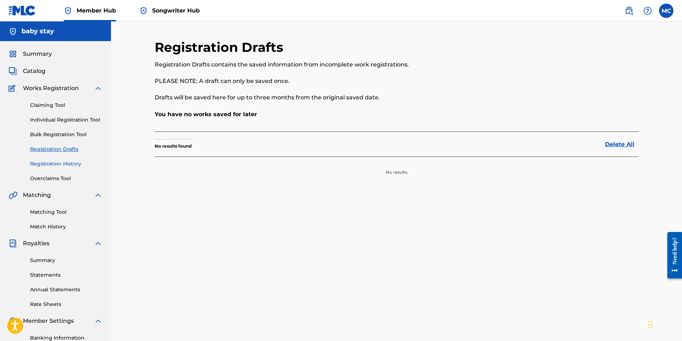
click at [53, 161] on link "Registration History" at bounding box center [66, 164] width 72 height 8
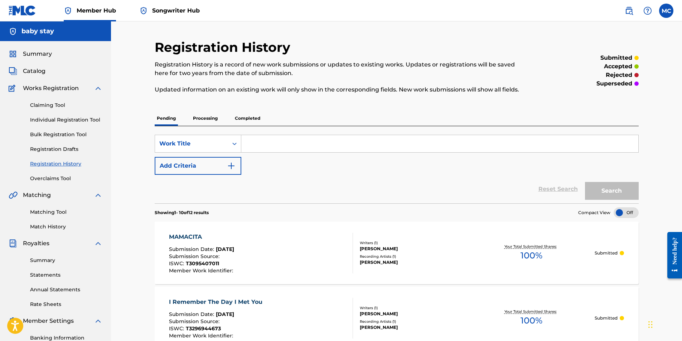
click at [258, 146] on input "Search Form" at bounding box center [439, 143] width 397 height 17
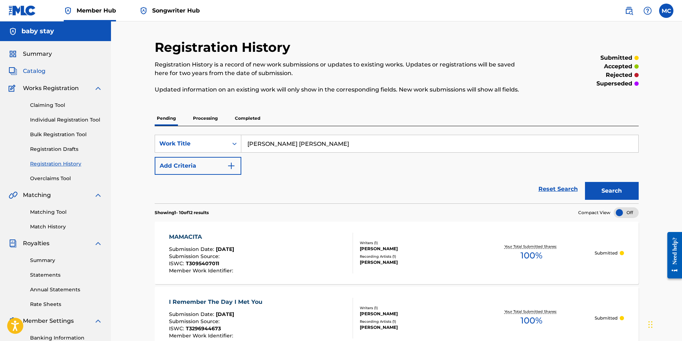
type input "Mona Lisa"
click at [27, 69] on span "Catalog" at bounding box center [34, 71] width 23 height 9
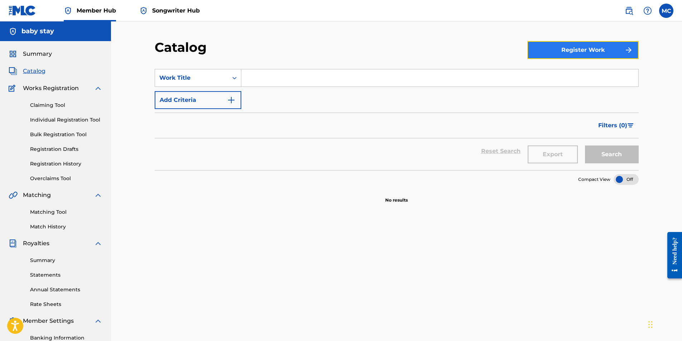
click at [589, 50] on button "Register Work" at bounding box center [582, 50] width 111 height 18
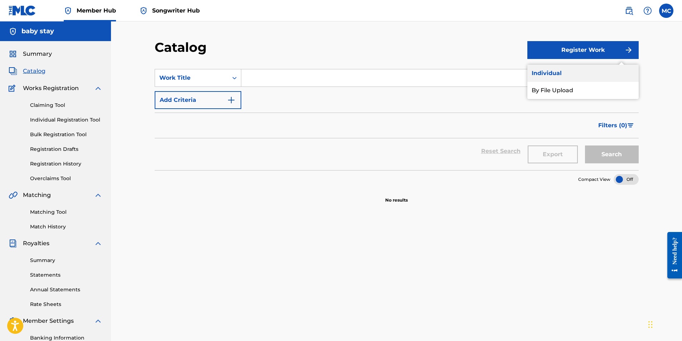
click at [551, 73] on link "Individual" at bounding box center [582, 73] width 111 height 17
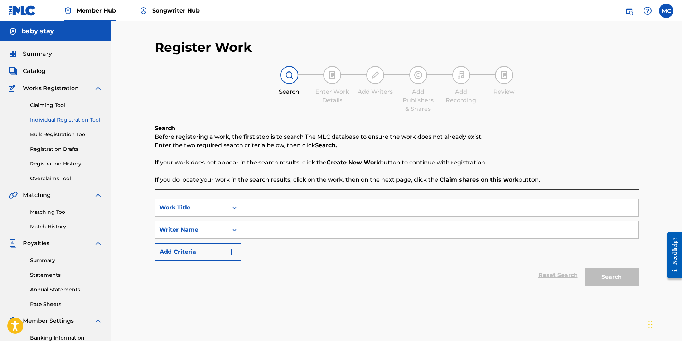
click at [294, 215] on input "Search Form" at bounding box center [439, 207] width 397 height 17
type input "Mona Lisa"
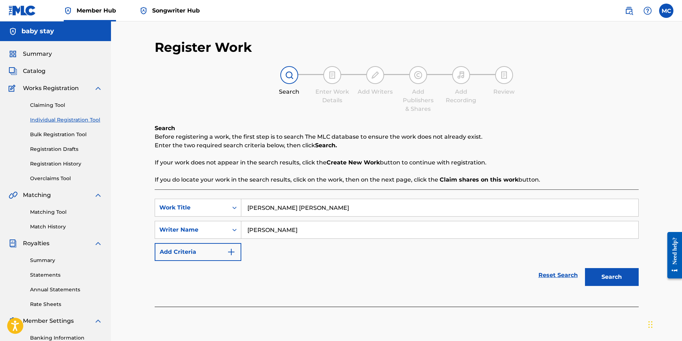
type input "Marcellas Clay"
click at [585, 268] on button "Search" at bounding box center [612, 277] width 54 height 18
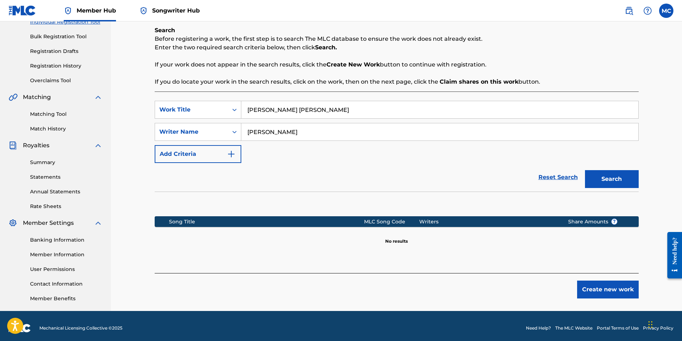
scroll to position [102, 0]
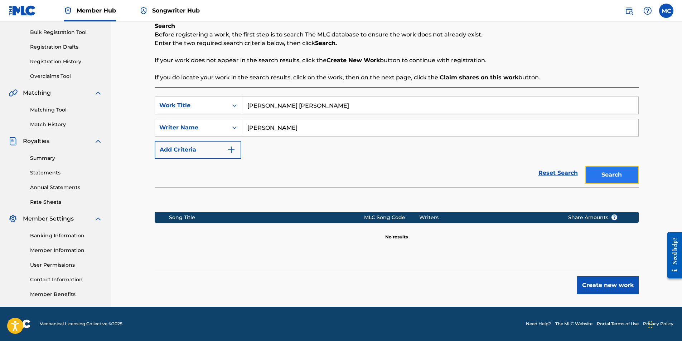
click at [606, 177] on button "Search" at bounding box center [612, 175] width 54 height 18
drag, startPoint x: 604, startPoint y: 224, endPoint x: 600, endPoint y: 294, distance: 70.9
click at [600, 294] on div "Register Work Search Enter Work Details Add Writers Add Publishers & Shares Add…" at bounding box center [397, 115] width 484 height 357
click at [603, 297] on div "Register Work Search Enter Work Details Add Writers Add Publishers & Shares Add…" at bounding box center [396, 122] width 501 height 370
click at [600, 288] on button "Create new work" at bounding box center [608, 286] width 62 height 18
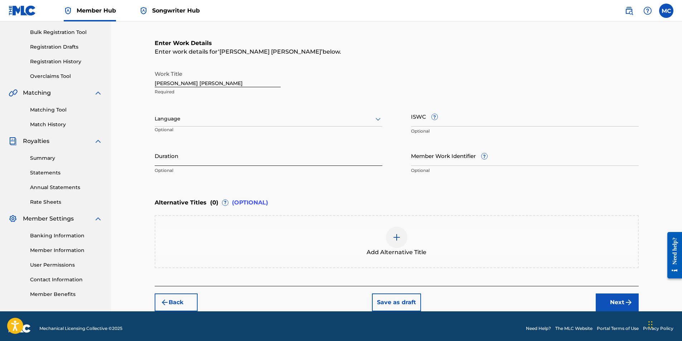
click at [203, 159] on input "Duration" at bounding box center [269, 156] width 228 height 20
